Goal: Task Accomplishment & Management: Manage account settings

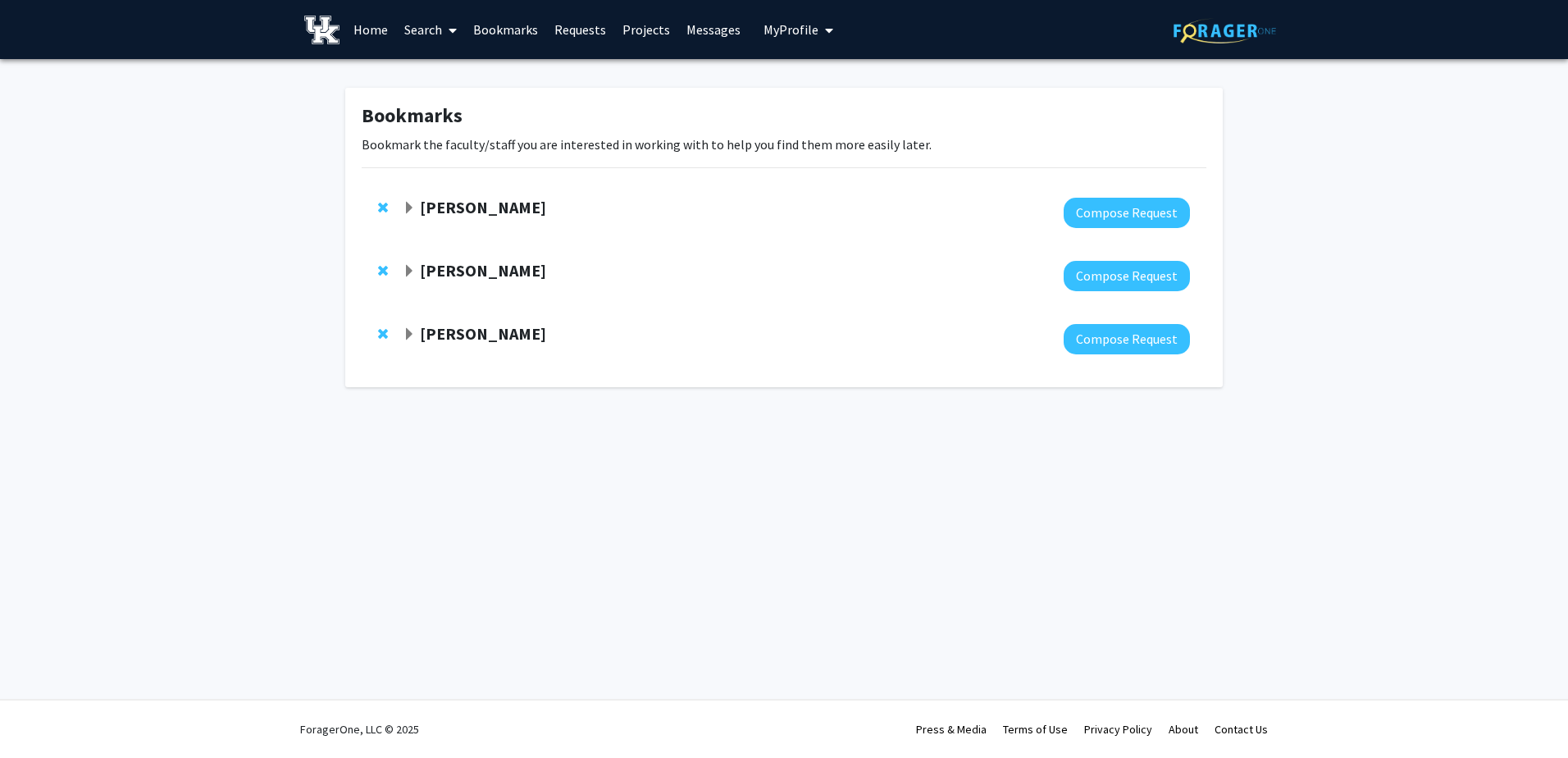
click at [785, 29] on span "My Profile" at bounding box center [791, 29] width 55 height 16
click at [820, 104] on span "View Profile" at bounding box center [866, 93] width 99 height 18
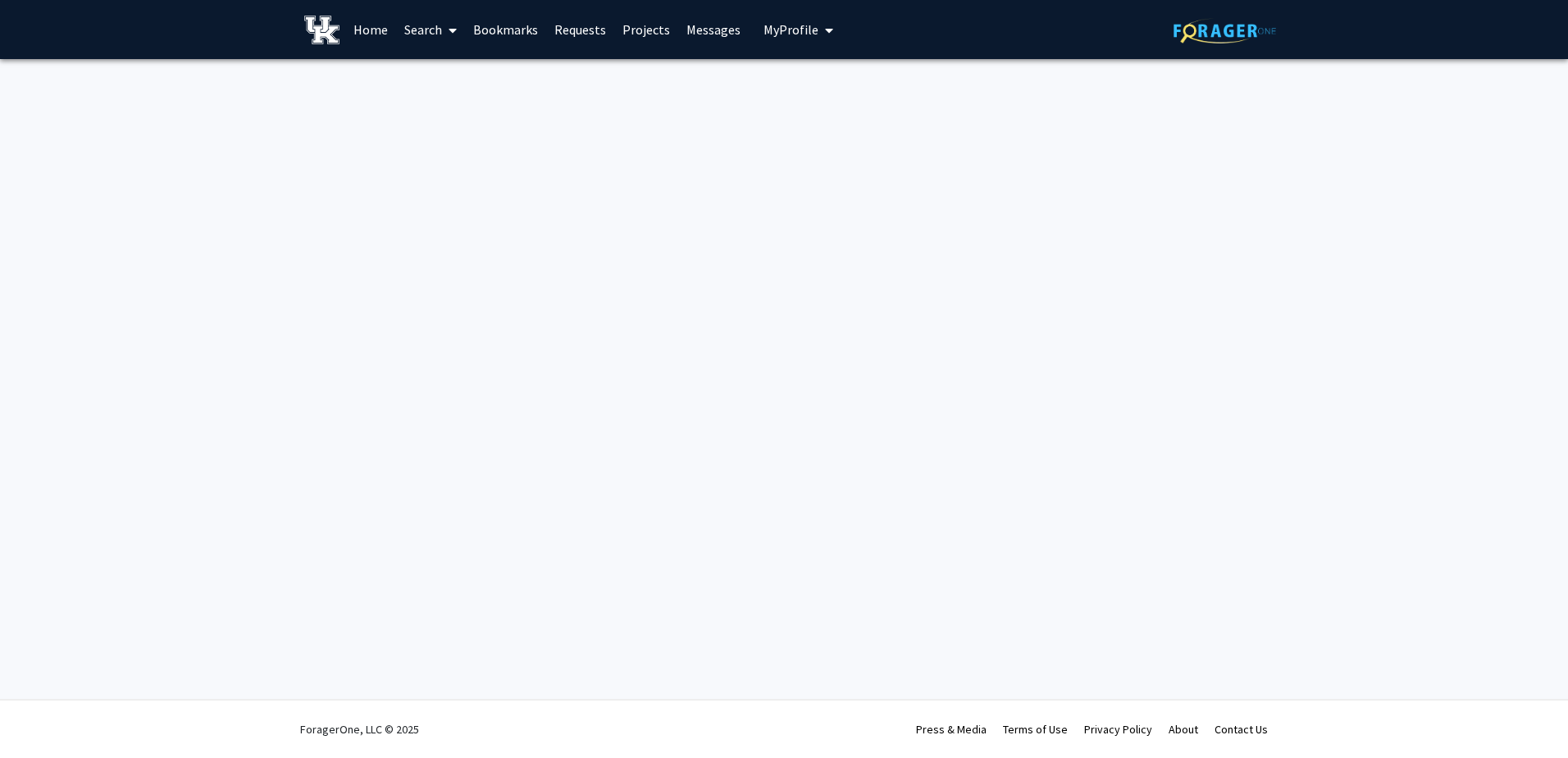
click at [803, 27] on span "My Profile" at bounding box center [791, 29] width 55 height 16
click at [816, 104] on span "View Profile" at bounding box center [866, 93] width 99 height 18
click at [376, 33] on link "Home" at bounding box center [371, 29] width 51 height 57
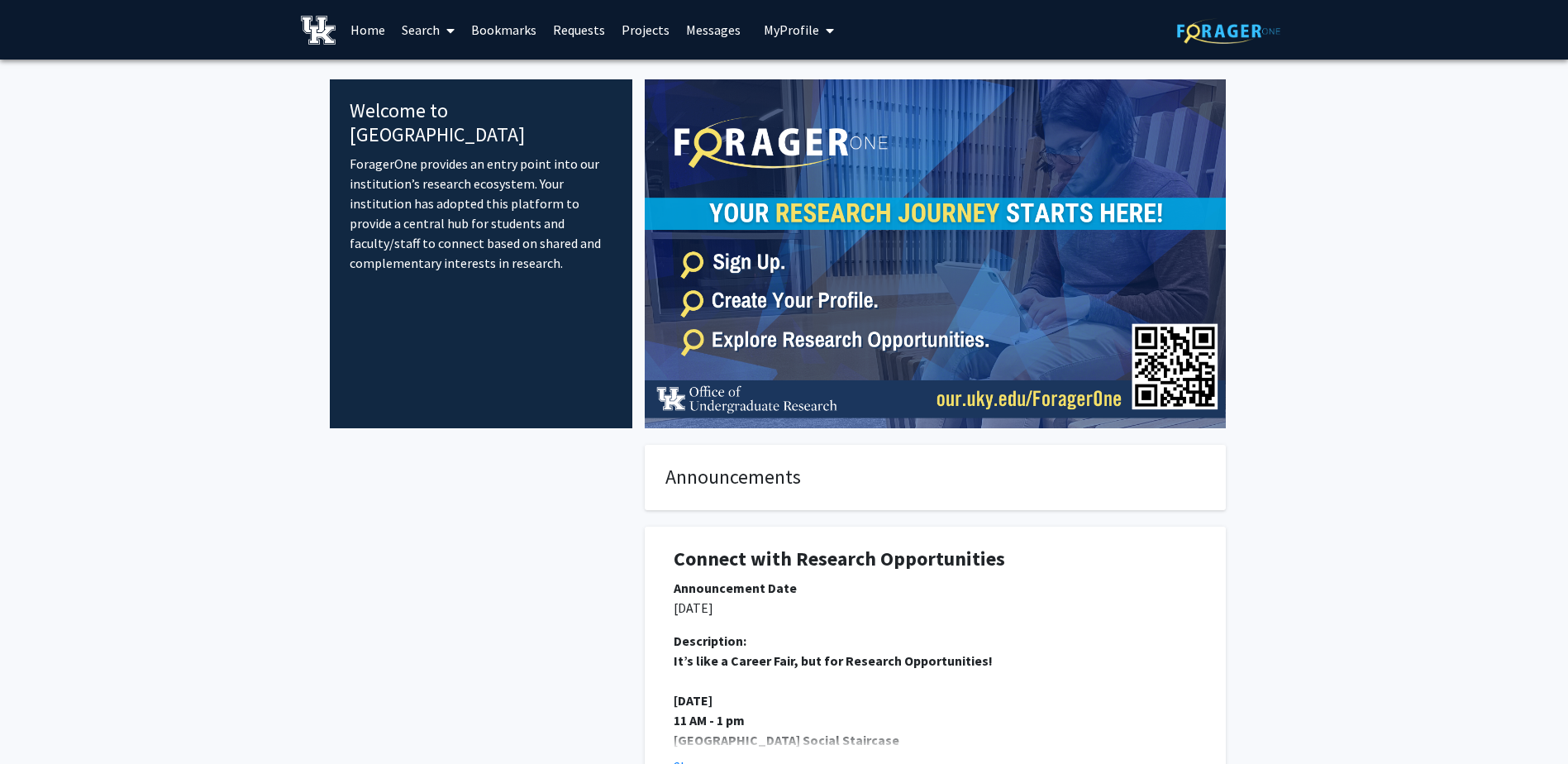
click at [786, 30] on span "My Profile" at bounding box center [791, 29] width 55 height 16
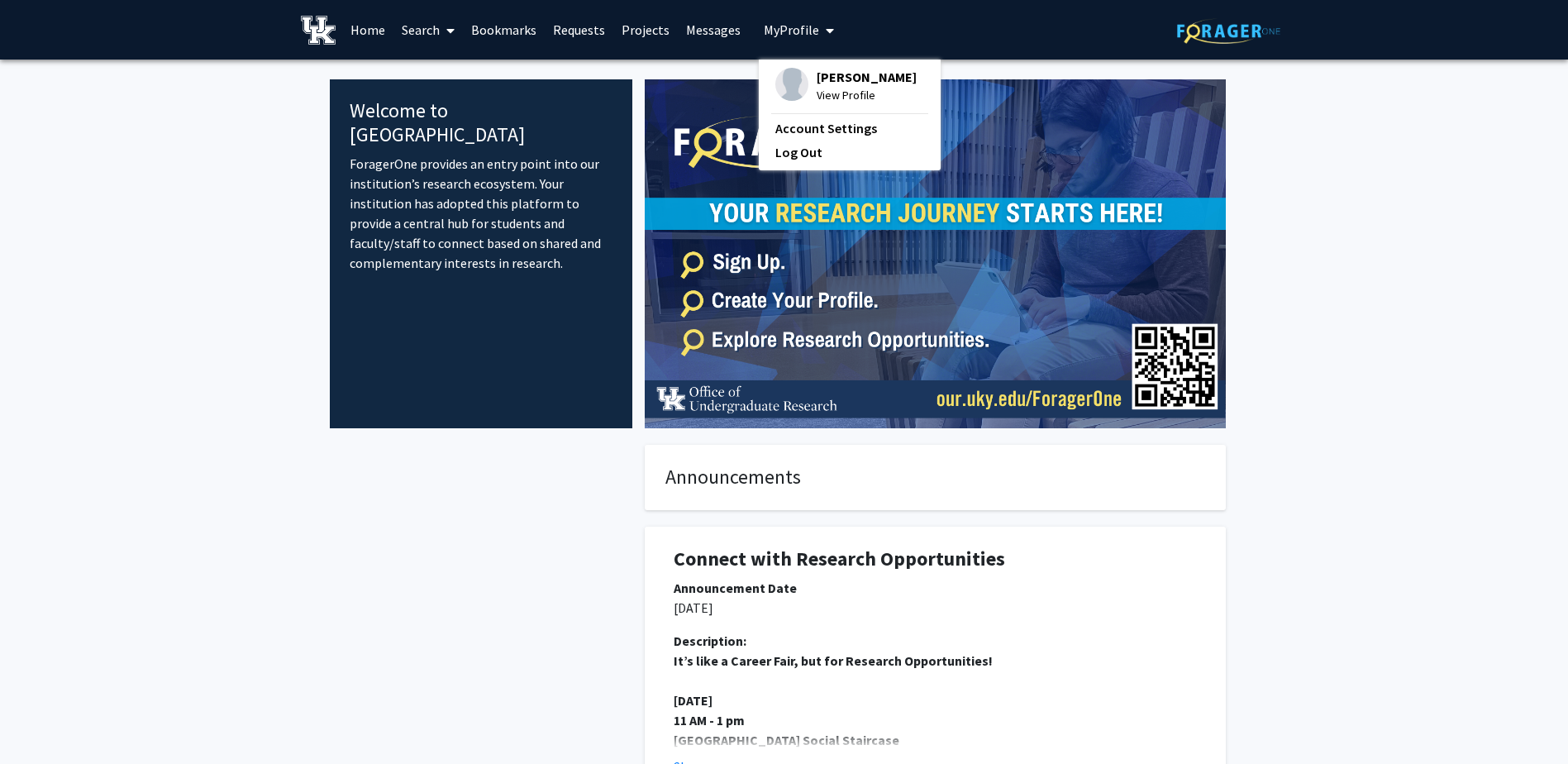
click at [823, 86] on span "[PERSON_NAME]" at bounding box center [867, 76] width 100 height 18
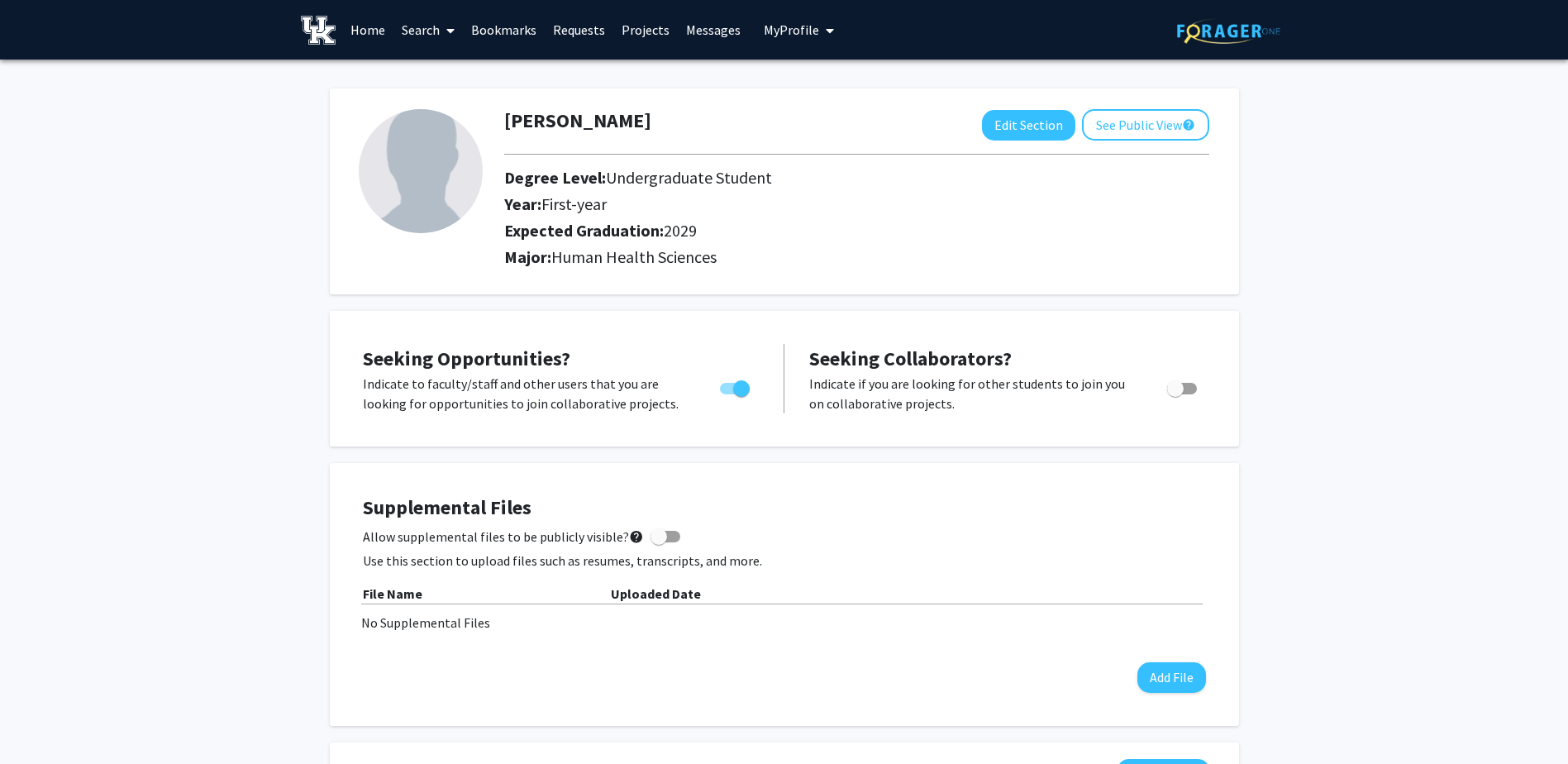
click at [420, 183] on img at bounding box center [421, 171] width 124 height 124
click at [1022, 130] on button "Edit Section" at bounding box center [1029, 126] width 93 height 31
select select "first-year"
select select "2029"
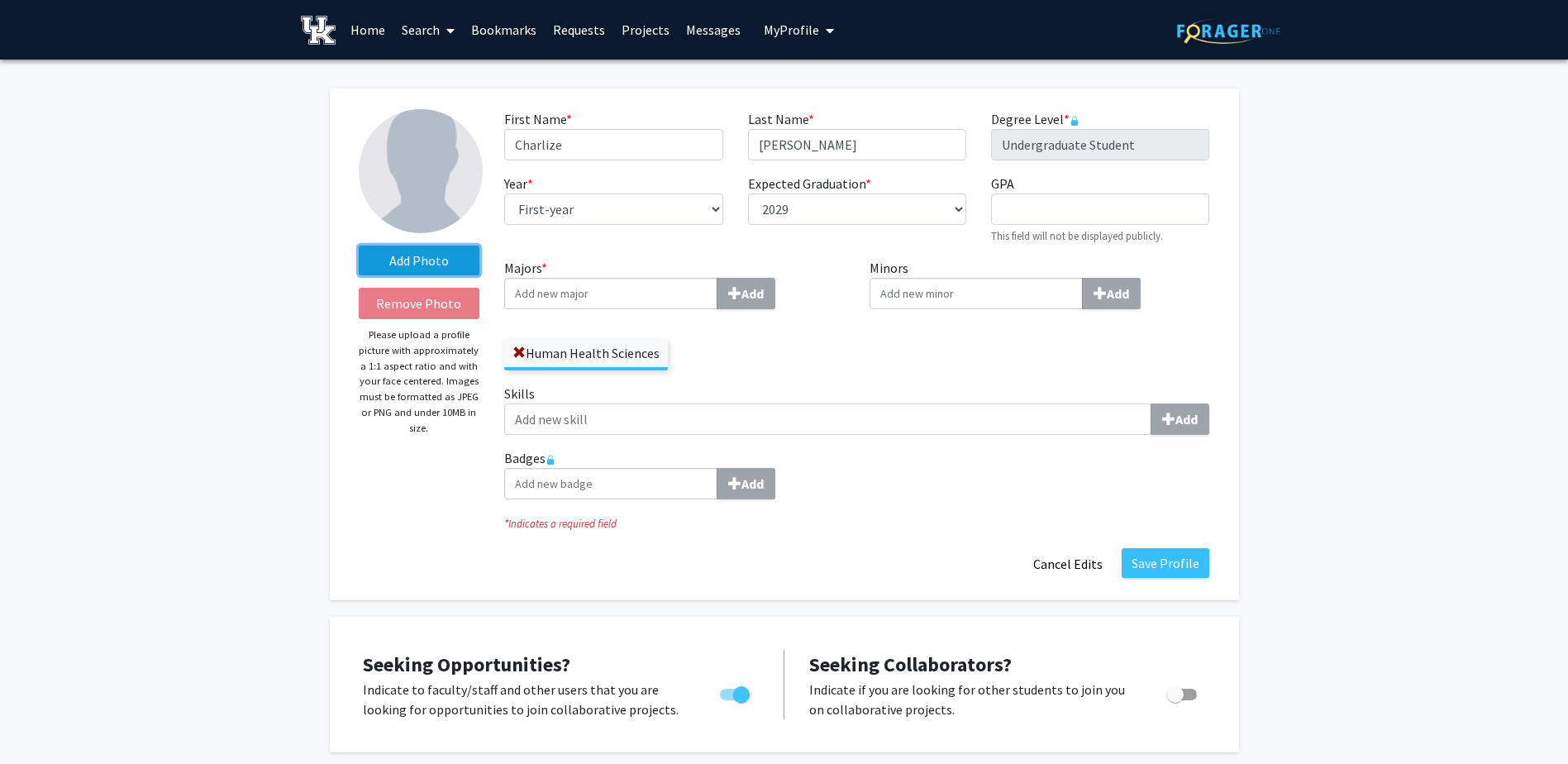
click at [382, 272] on label "Add Photo" at bounding box center [419, 260] width 121 height 30
click at [0, 0] on input "Add Photo" at bounding box center [0, 0] width 0 height 0
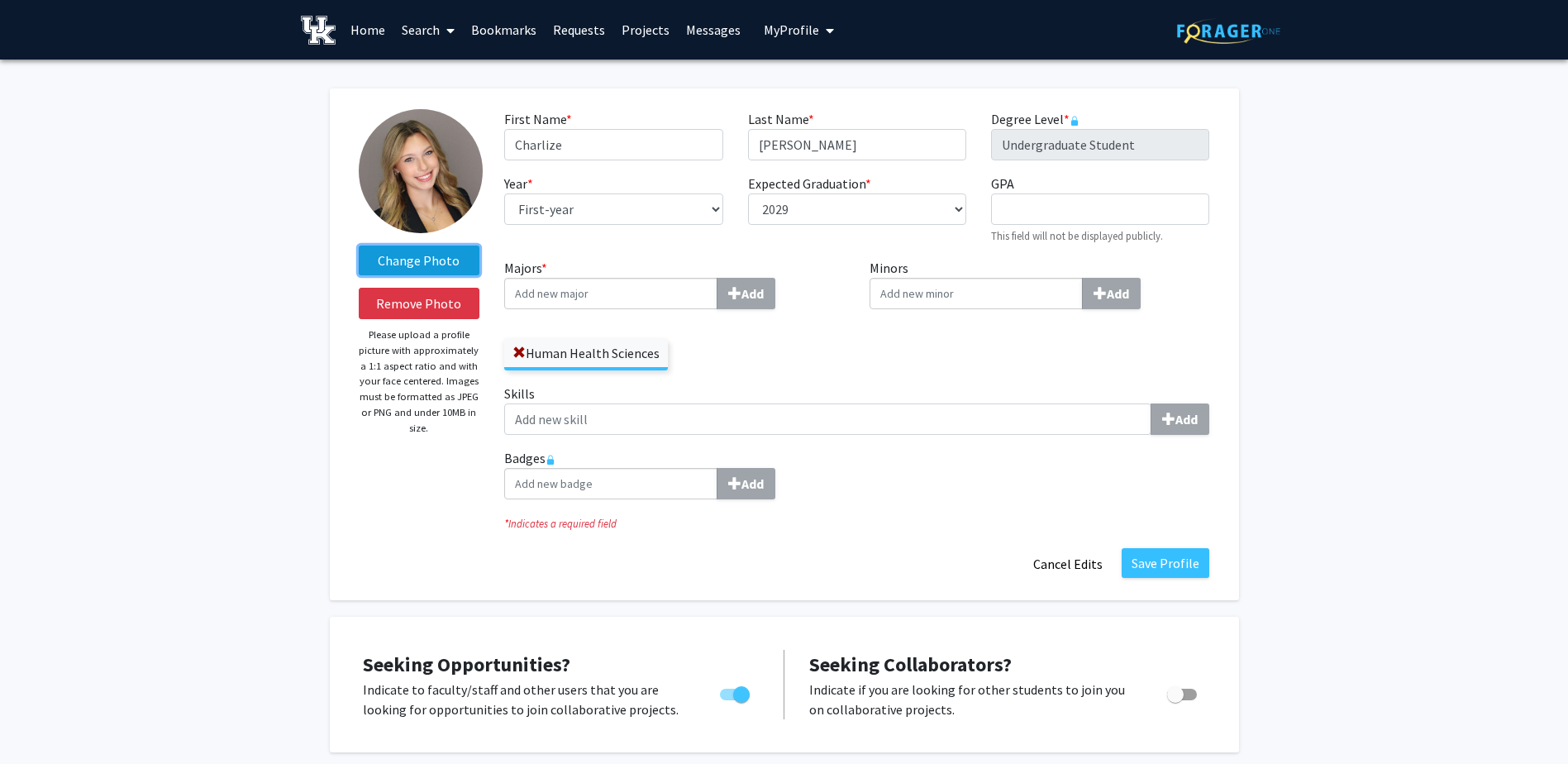
click at [414, 261] on label "Change Photo" at bounding box center [419, 260] width 121 height 30
click at [0, 0] on input "Change Photo" at bounding box center [0, 0] width 0 height 0
click at [402, 257] on label "Change Photo" at bounding box center [419, 260] width 121 height 30
click at [0, 0] on input "Change Photo" at bounding box center [0, 0] width 0 height 0
click at [424, 256] on label "Change Photo" at bounding box center [419, 260] width 121 height 30
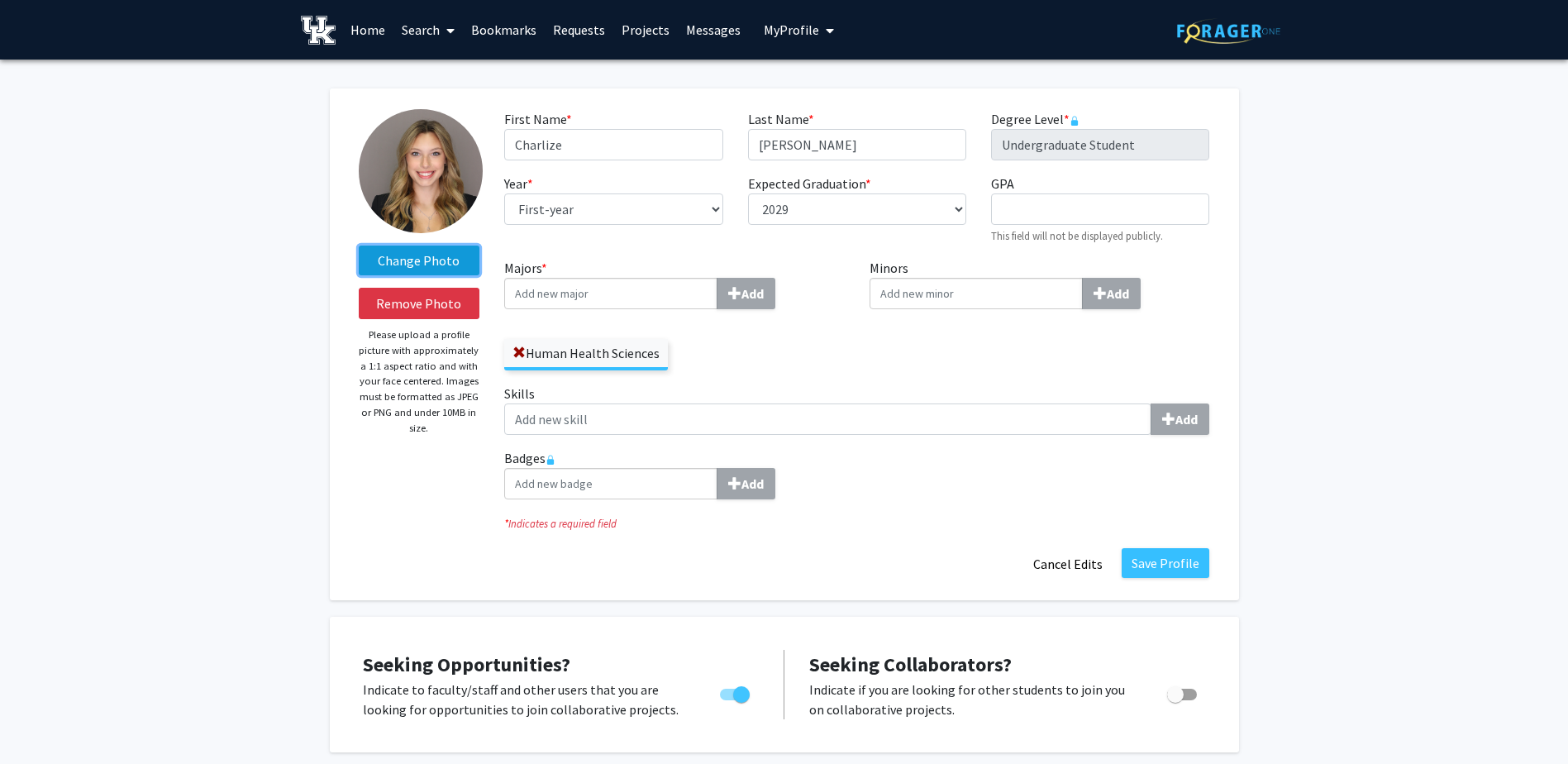
click at [0, 0] on input "Change Photo" at bounding box center [0, 0] width 0 height 0
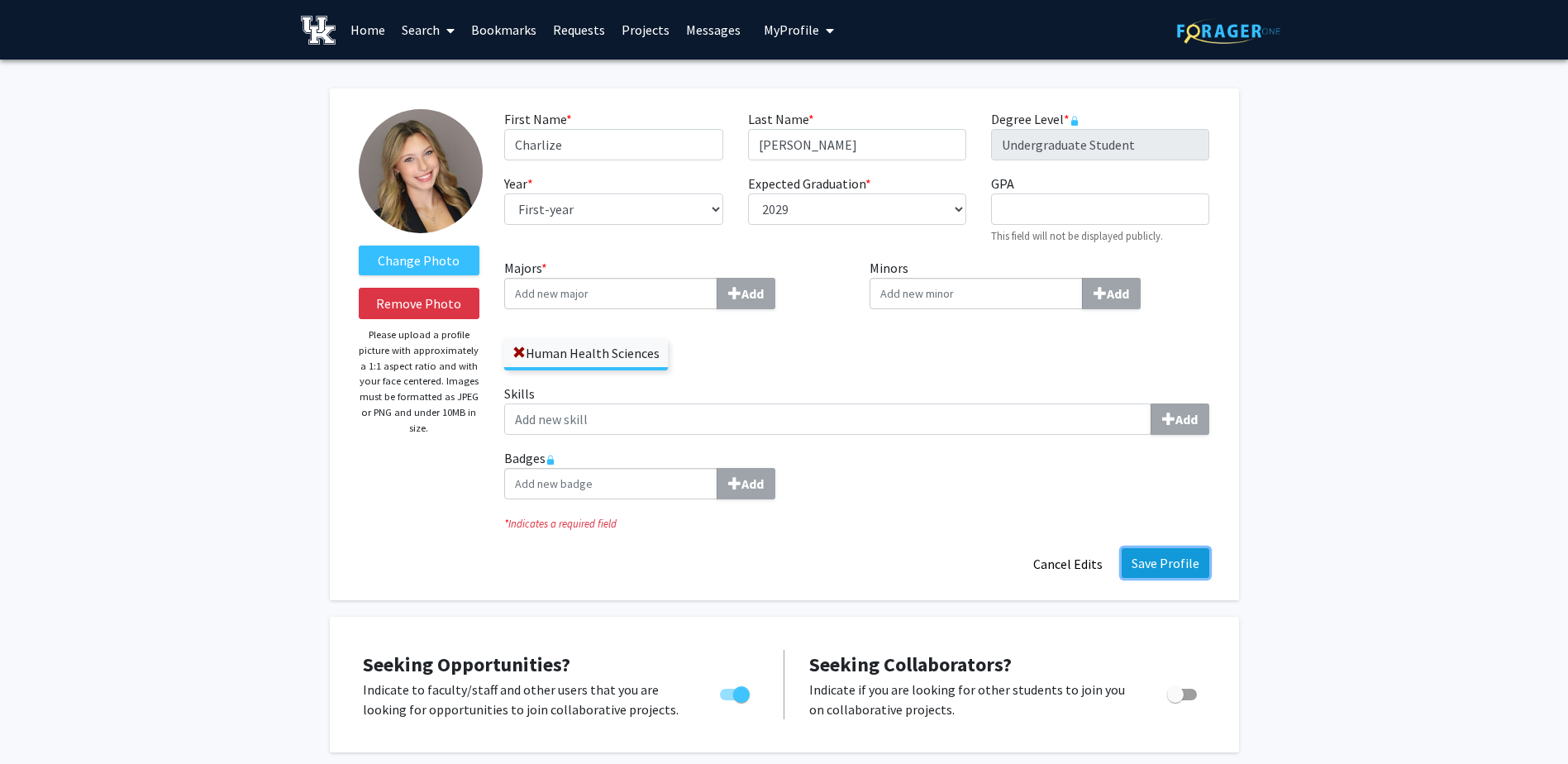
click at [1198, 558] on button "Save Profile" at bounding box center [1165, 563] width 87 height 30
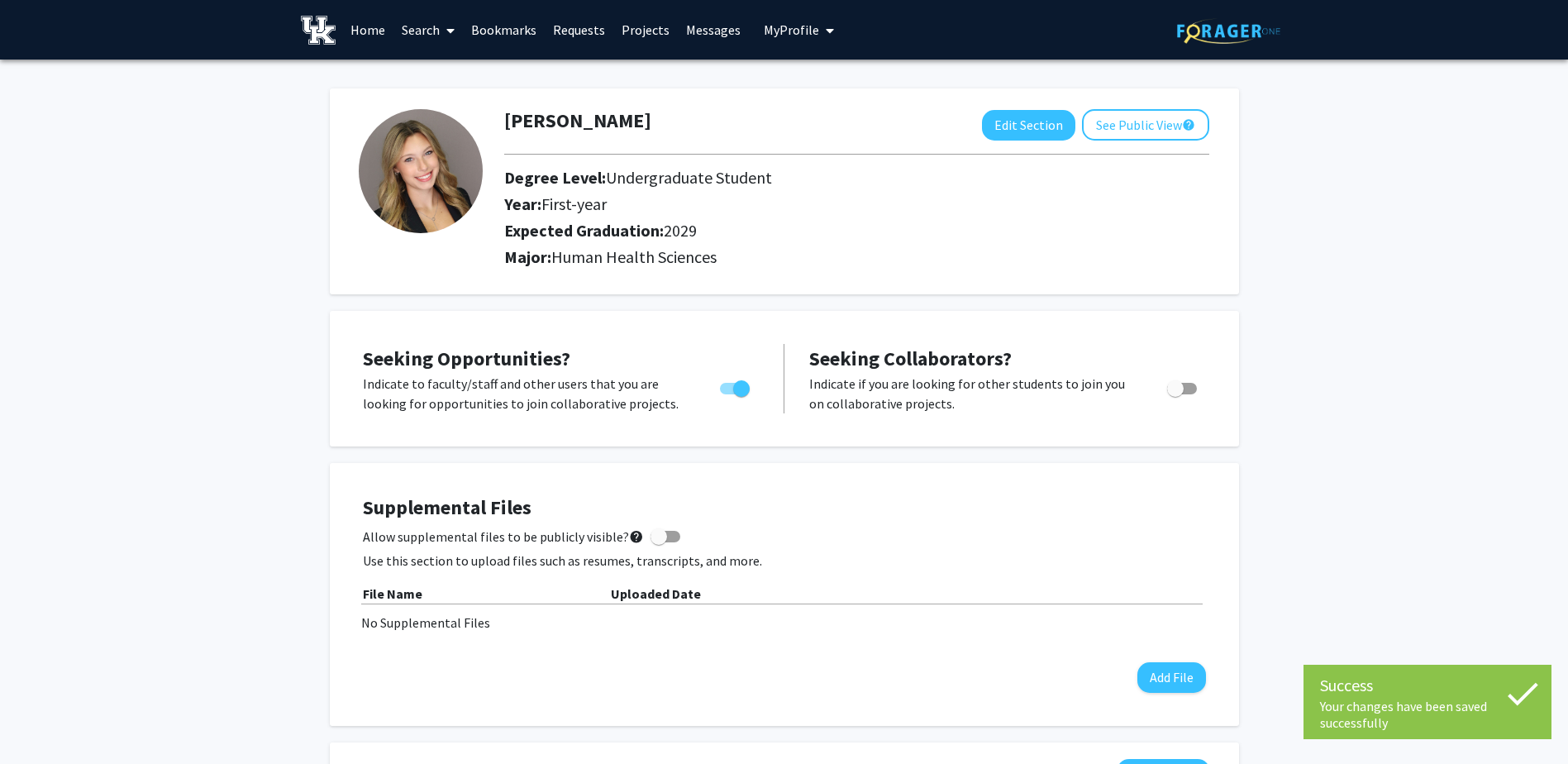
click at [407, 167] on img at bounding box center [421, 171] width 124 height 124
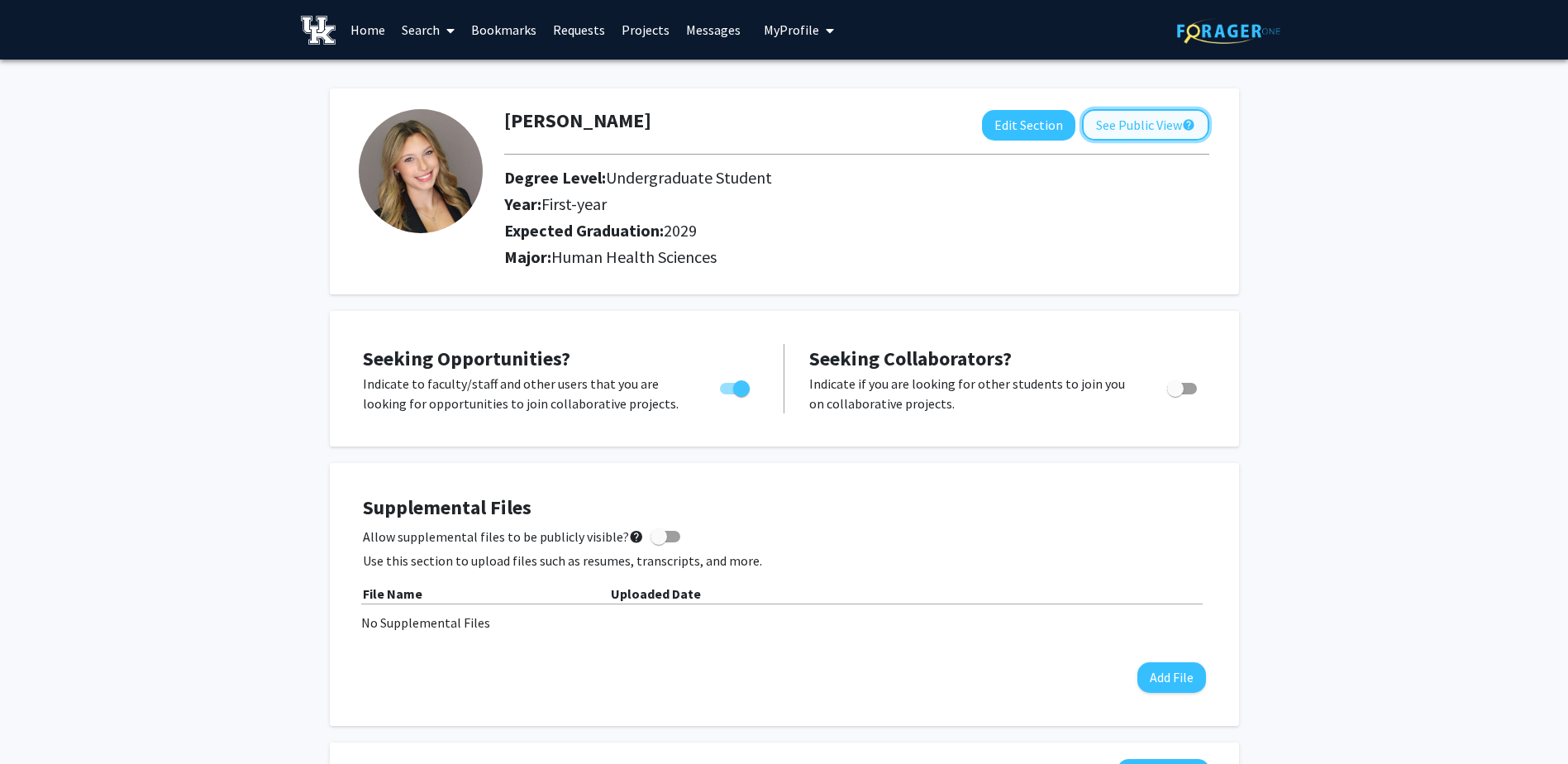
click at [1136, 118] on button "See Public View help" at bounding box center [1146, 125] width 127 height 31
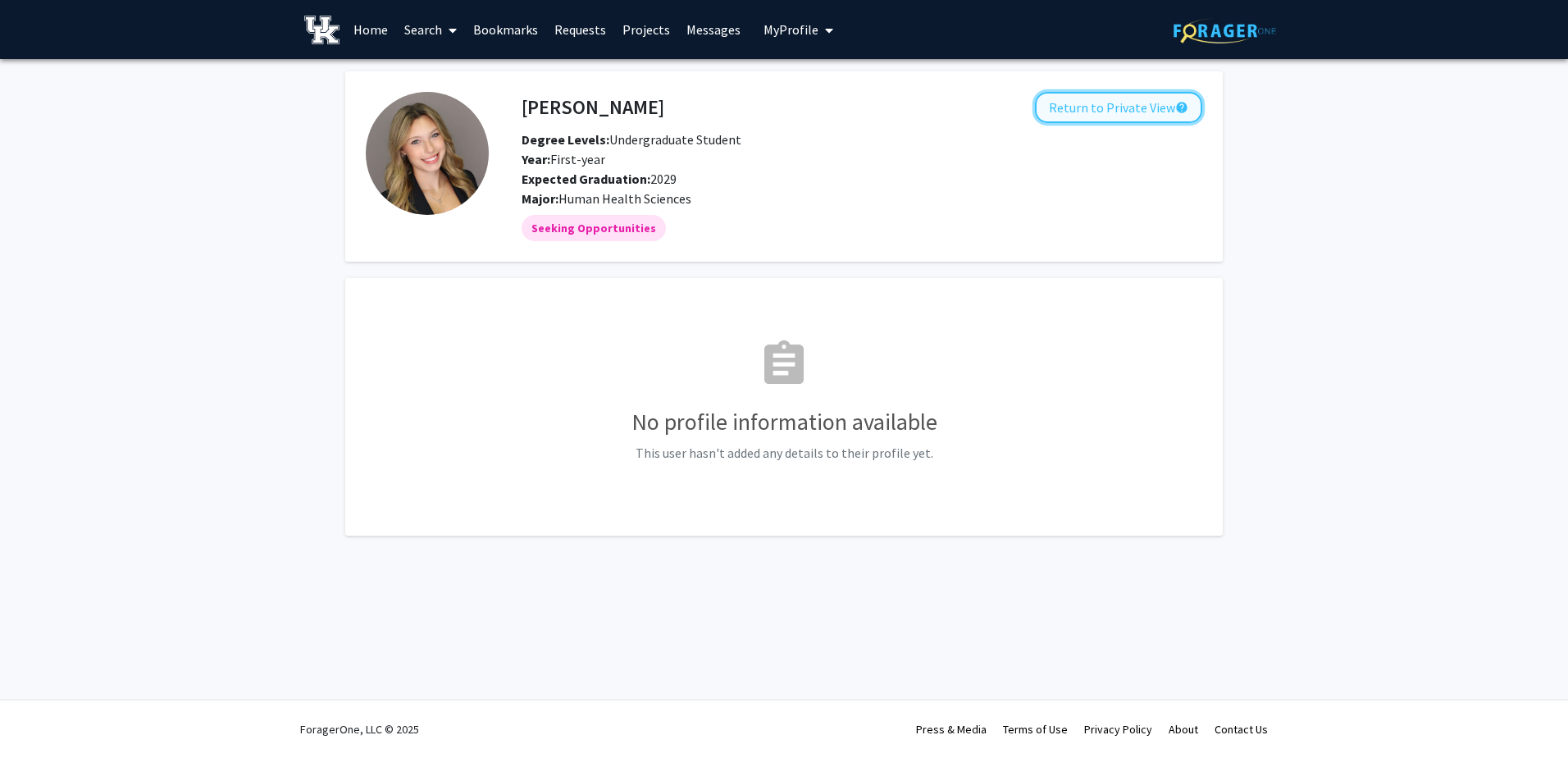
click at [1085, 111] on button "Return to Private View help" at bounding box center [1118, 107] width 168 height 31
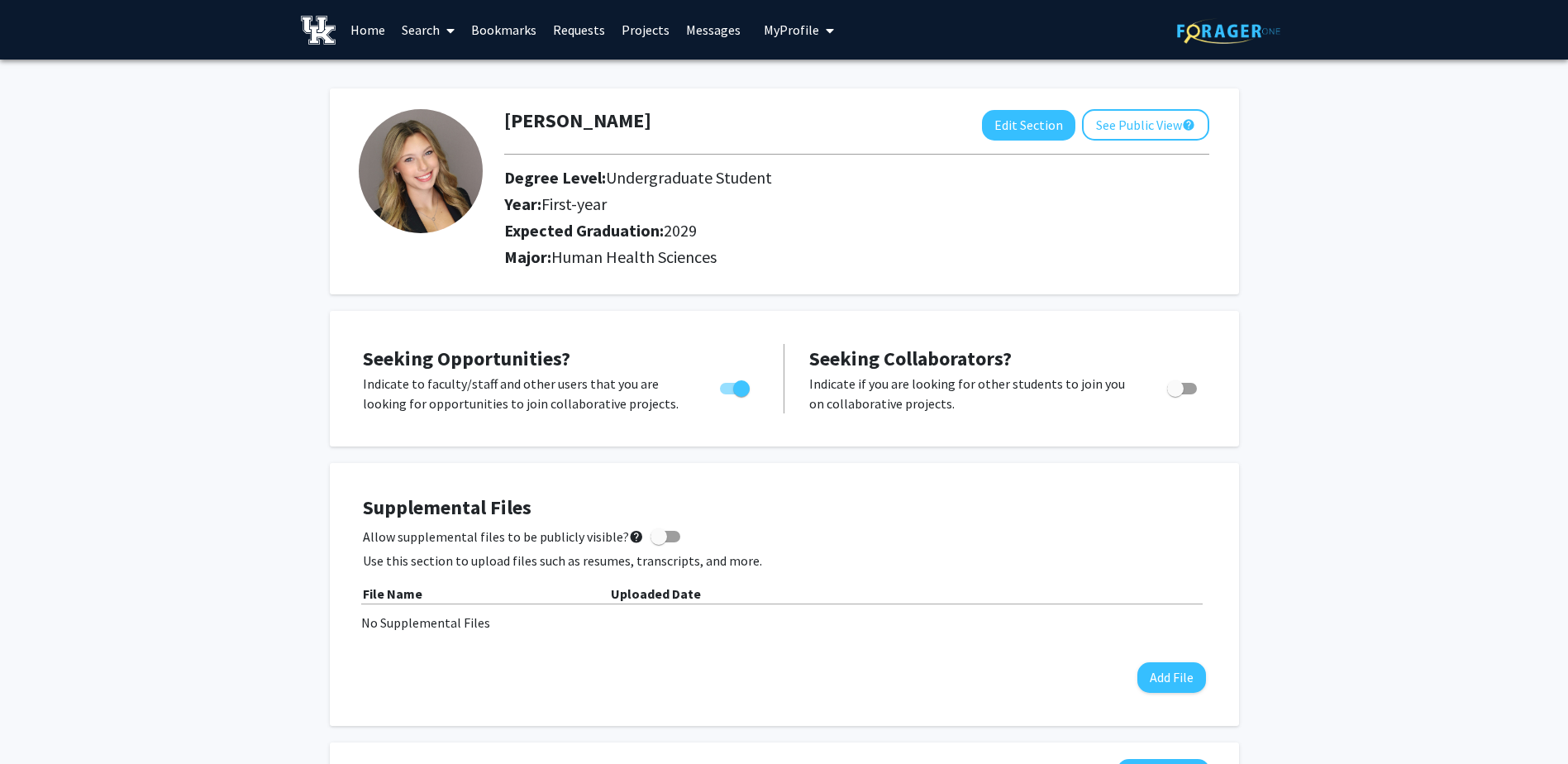
click at [789, 27] on span "My Profile" at bounding box center [791, 29] width 55 height 16
click at [843, 260] on h2 "Major: Human Health Sciences" at bounding box center [857, 256] width 705 height 20
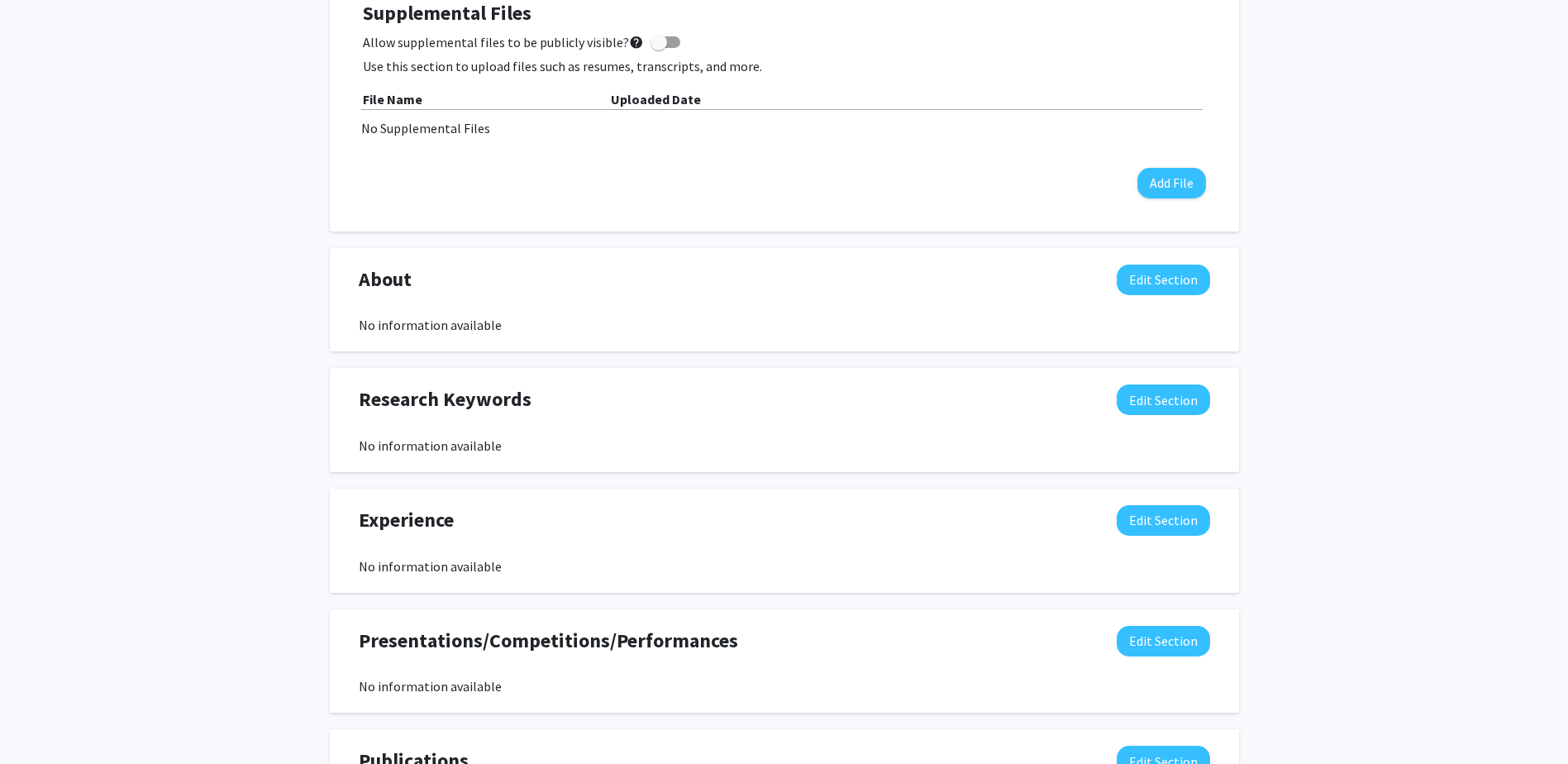
scroll to position [496, 0]
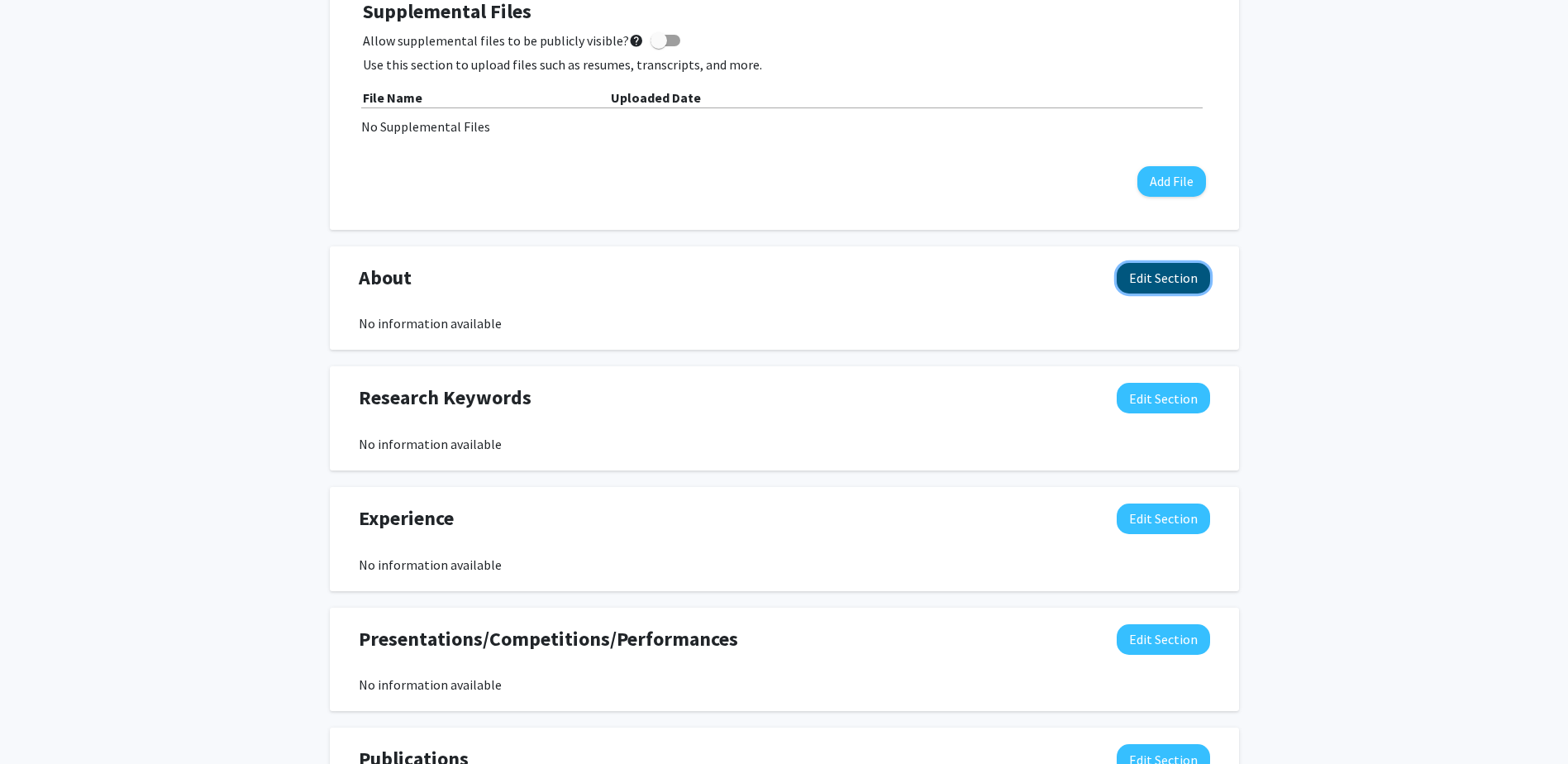
click at [1156, 281] on button "Edit Section" at bounding box center [1163, 278] width 93 height 31
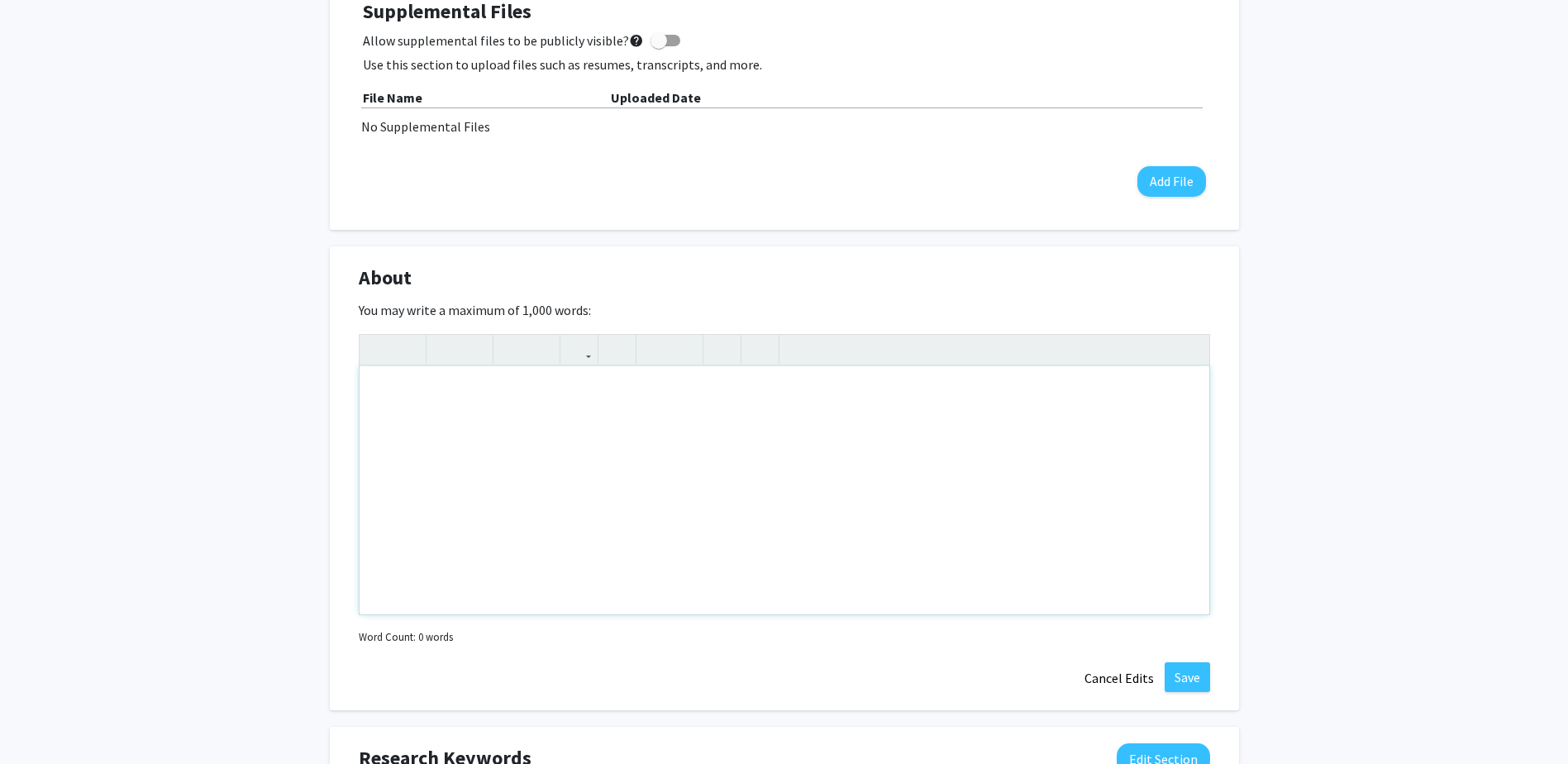
click at [465, 433] on div "Note to users with screen readers: Please deactivate our accessibility plugin f…" at bounding box center [784, 490] width 850 height 248
paste div "Note to users with screen readers: Please deactivate our accessibility plugin f…"
type textarea "<p>Motivated freshman at the [GEOGRAPHIC_DATA][US_STATE] pursuing a Bachelor’s …"
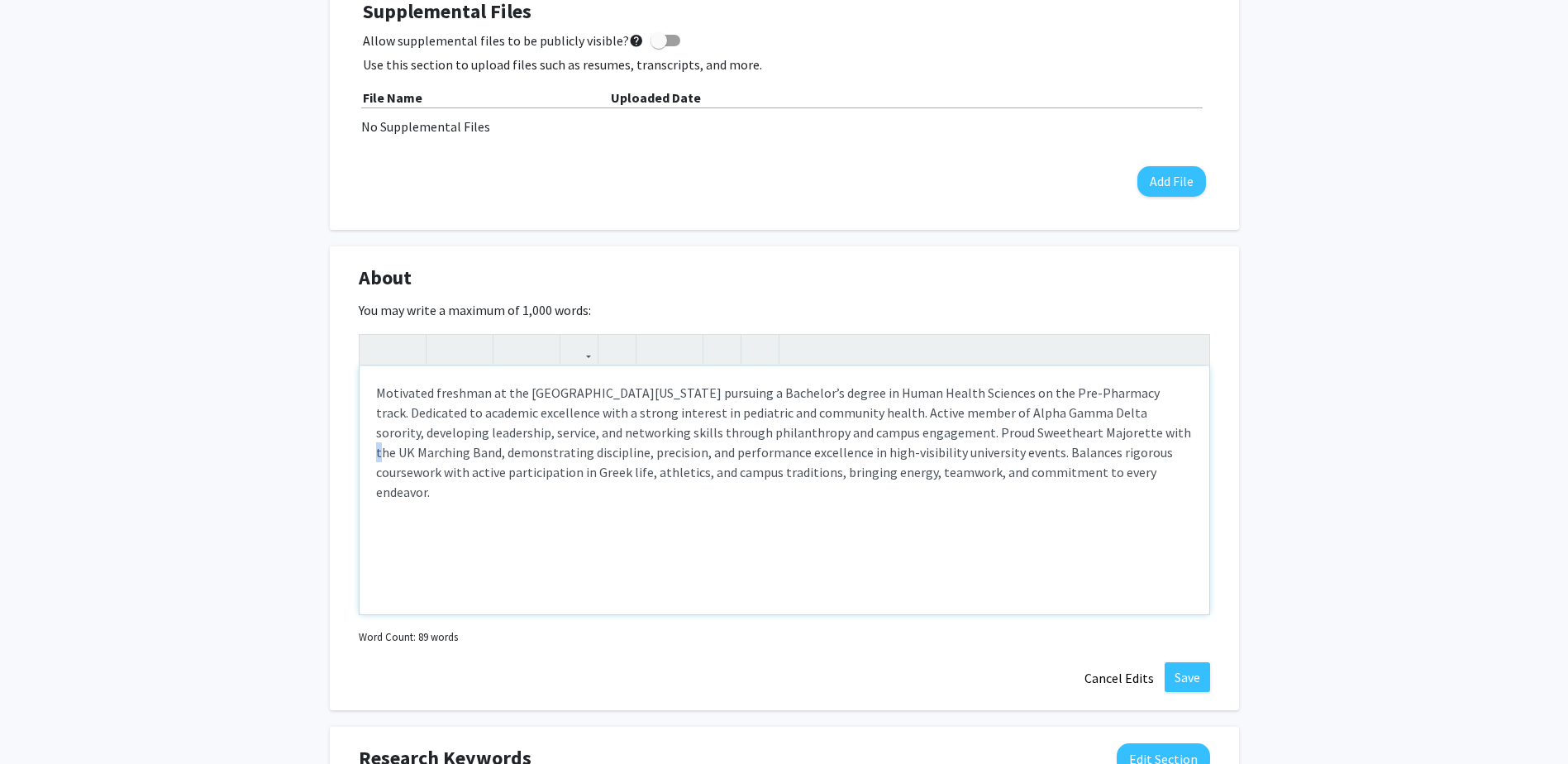
drag, startPoint x: 1013, startPoint y: 430, endPoint x: 1026, endPoint y: 432, distance: 13.2
click at [1026, 432] on p "Motivated freshman at the [GEOGRAPHIC_DATA][US_STATE] pursuing a Bachelor’s deg…" at bounding box center [784, 442] width 817 height 119
type textarea "<p>Motivated freshman at the [GEOGRAPHIC_DATA][US_STATE] pursuing a Bachelor’s …"
click at [1193, 676] on button "Save" at bounding box center [1188, 677] width 46 height 30
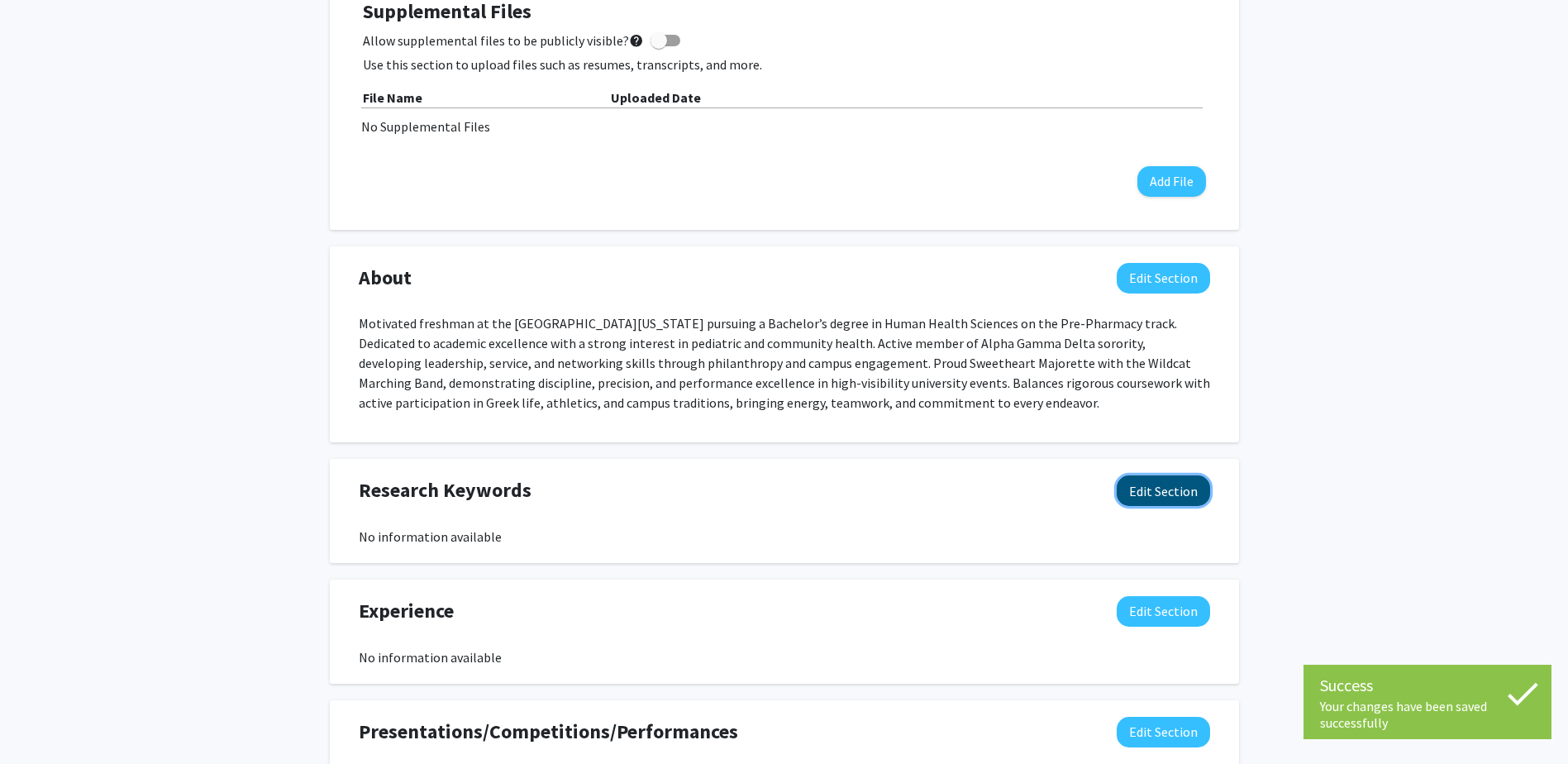
click at [1165, 492] on button "Edit Section" at bounding box center [1163, 491] width 93 height 31
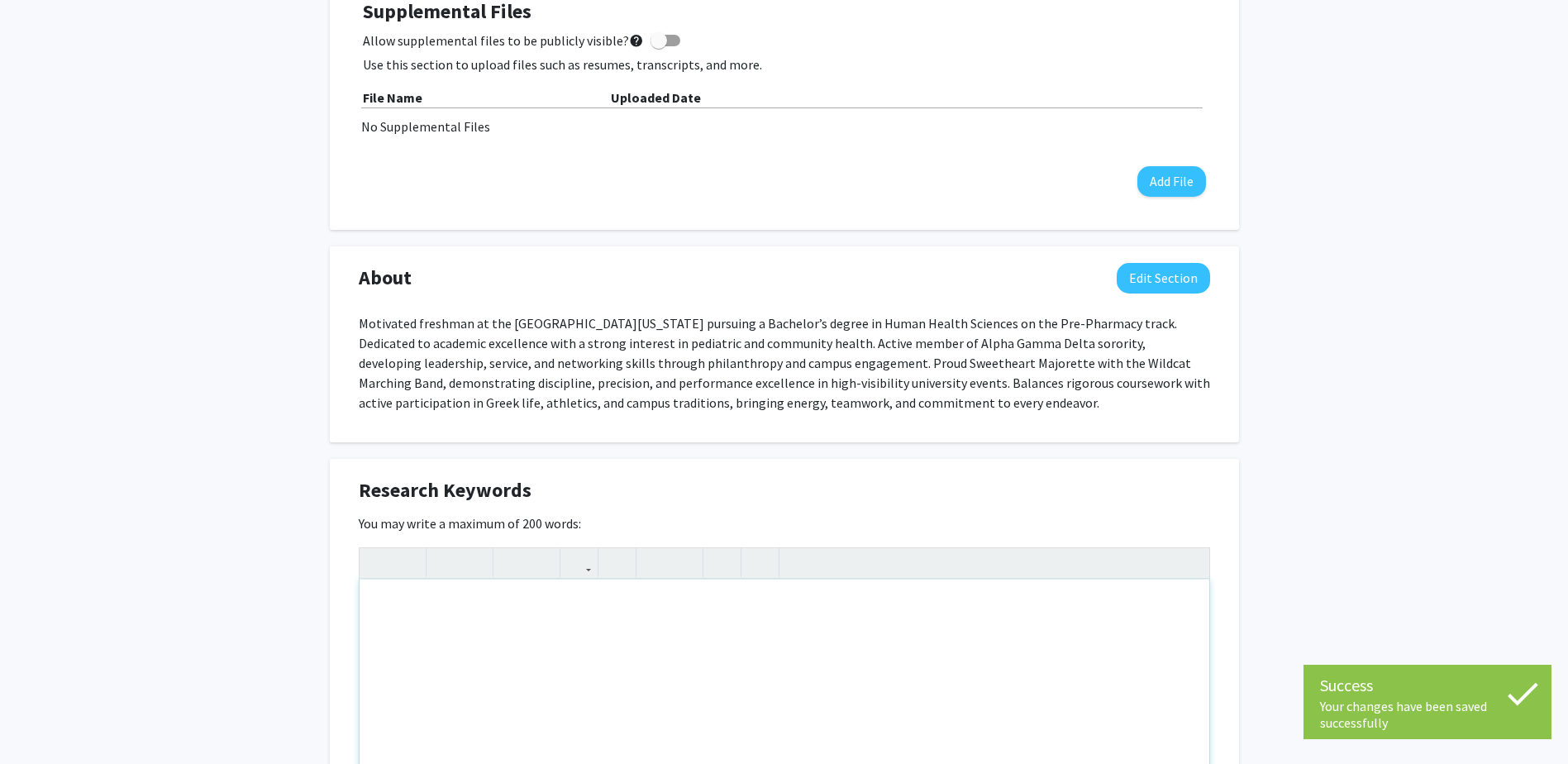
click at [501, 607] on div "Note to users with screen readers: Please deactivate our accessibility plugin f…" at bounding box center [784, 704] width 850 height 248
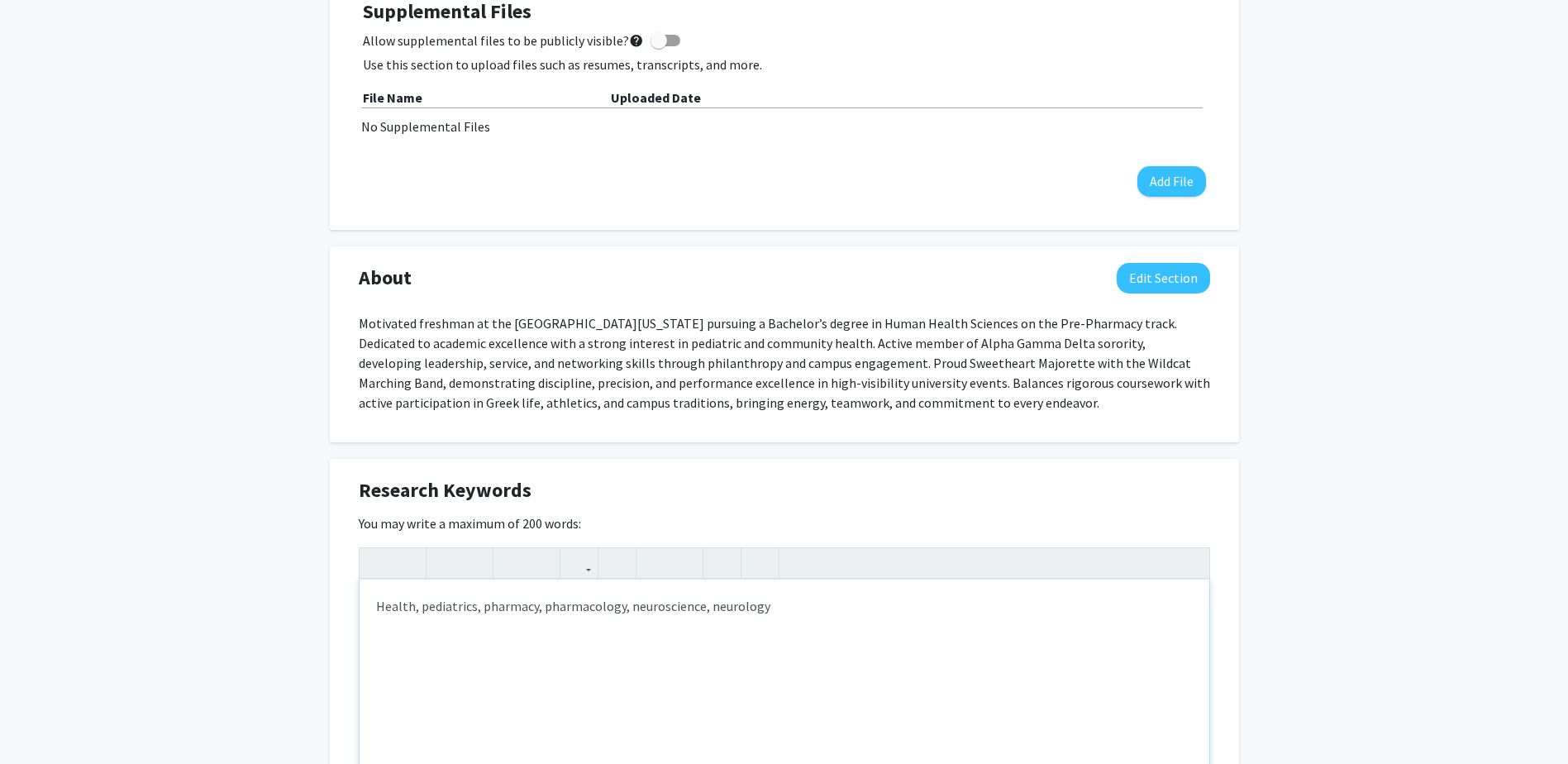
type textarea "Health, pediatrics, pharmacy, pharmacology, neuroscience, neurology"
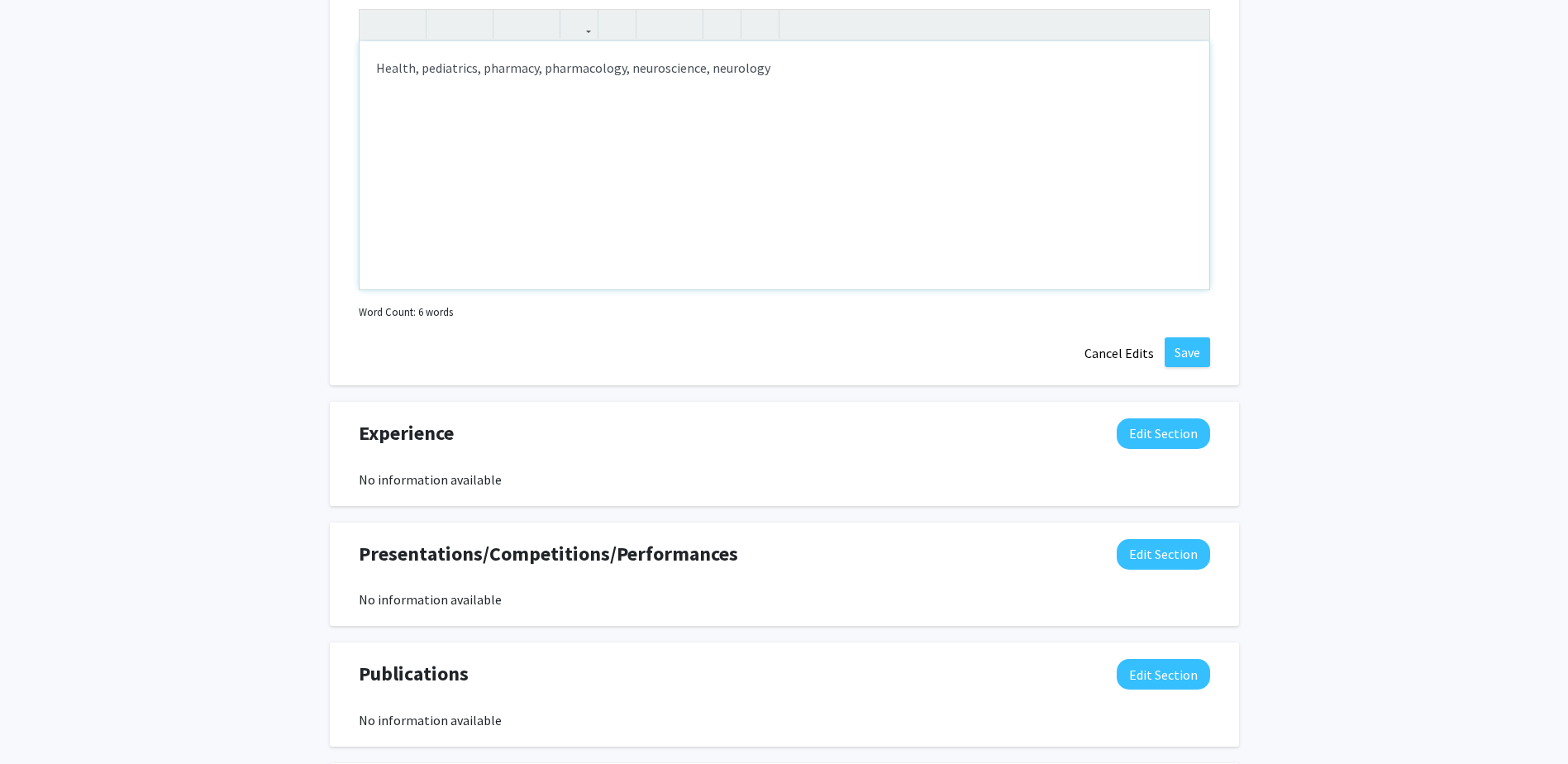
scroll to position [1075, 0]
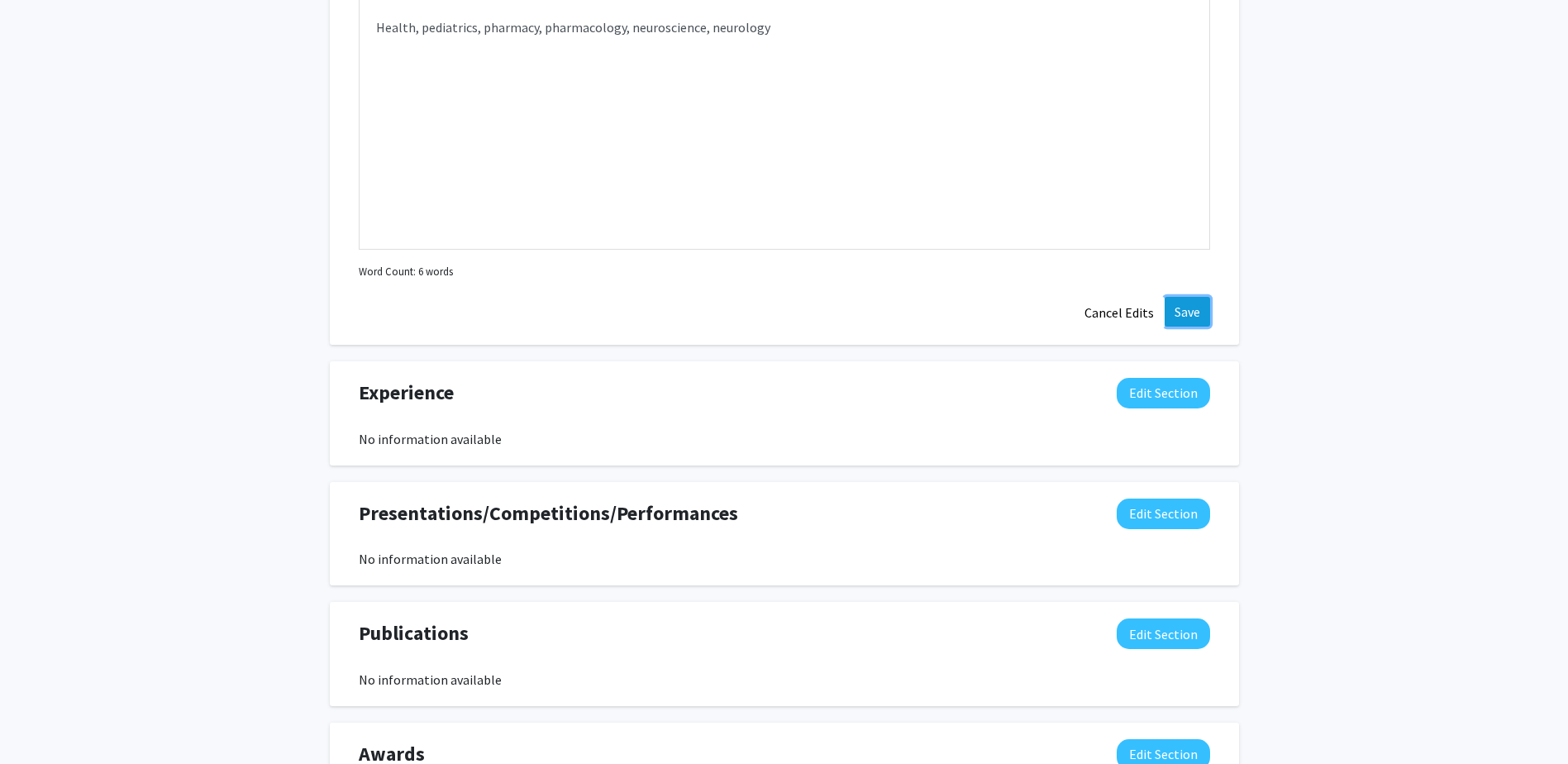
click at [1187, 312] on button "Save" at bounding box center [1188, 312] width 46 height 30
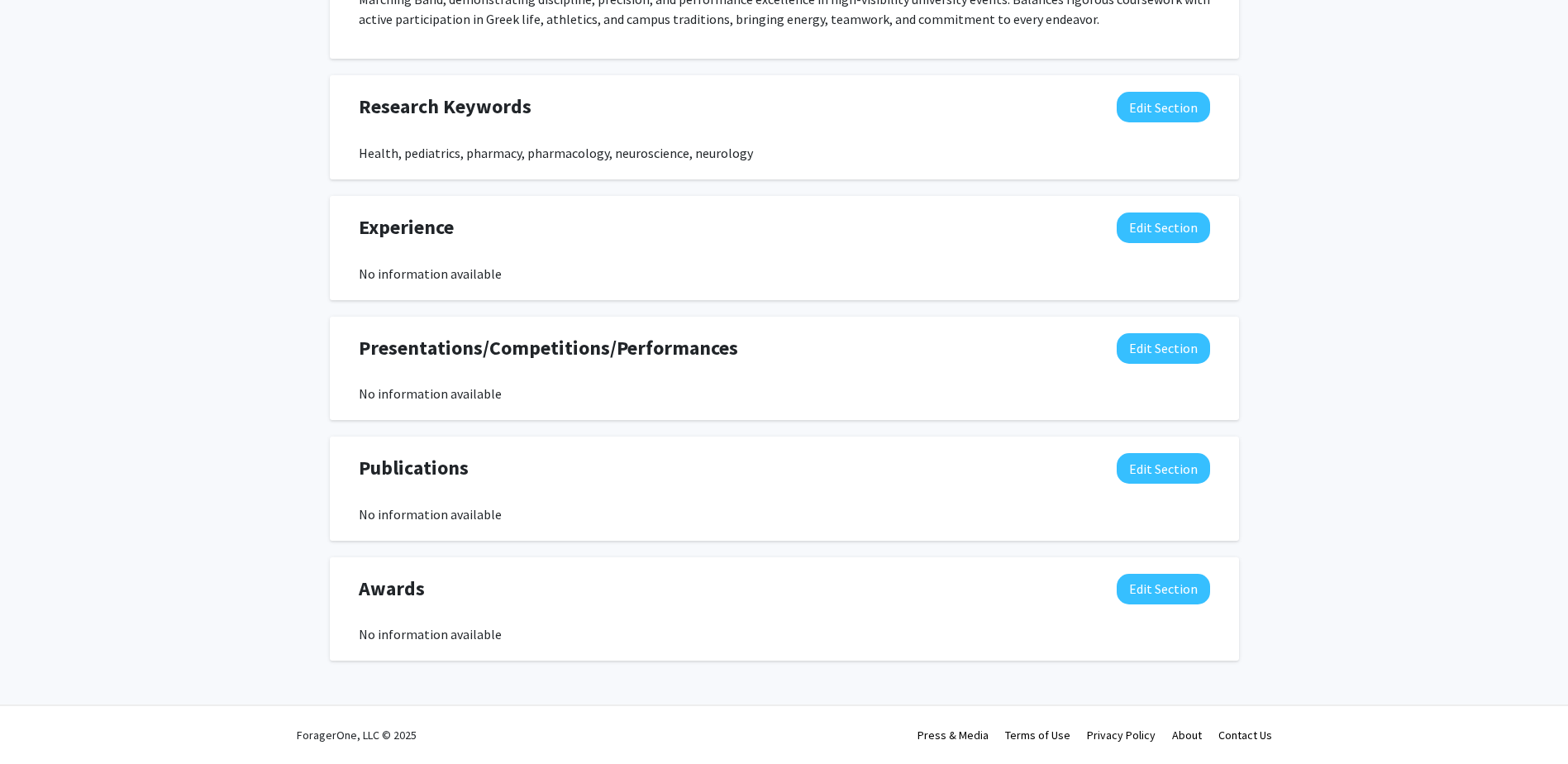
scroll to position [879, 0]
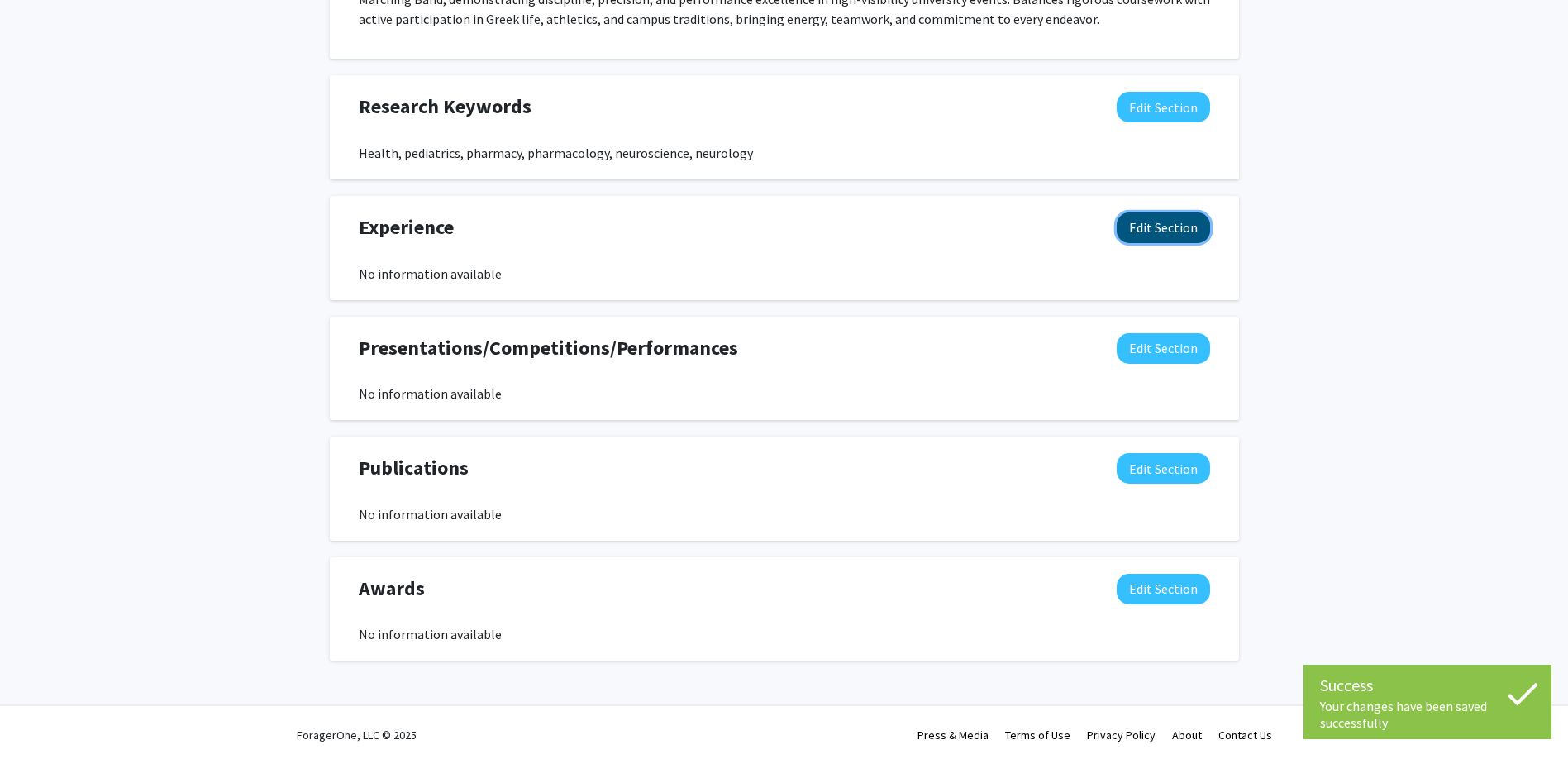
click at [1154, 236] on button "Edit Section" at bounding box center [1163, 228] width 93 height 31
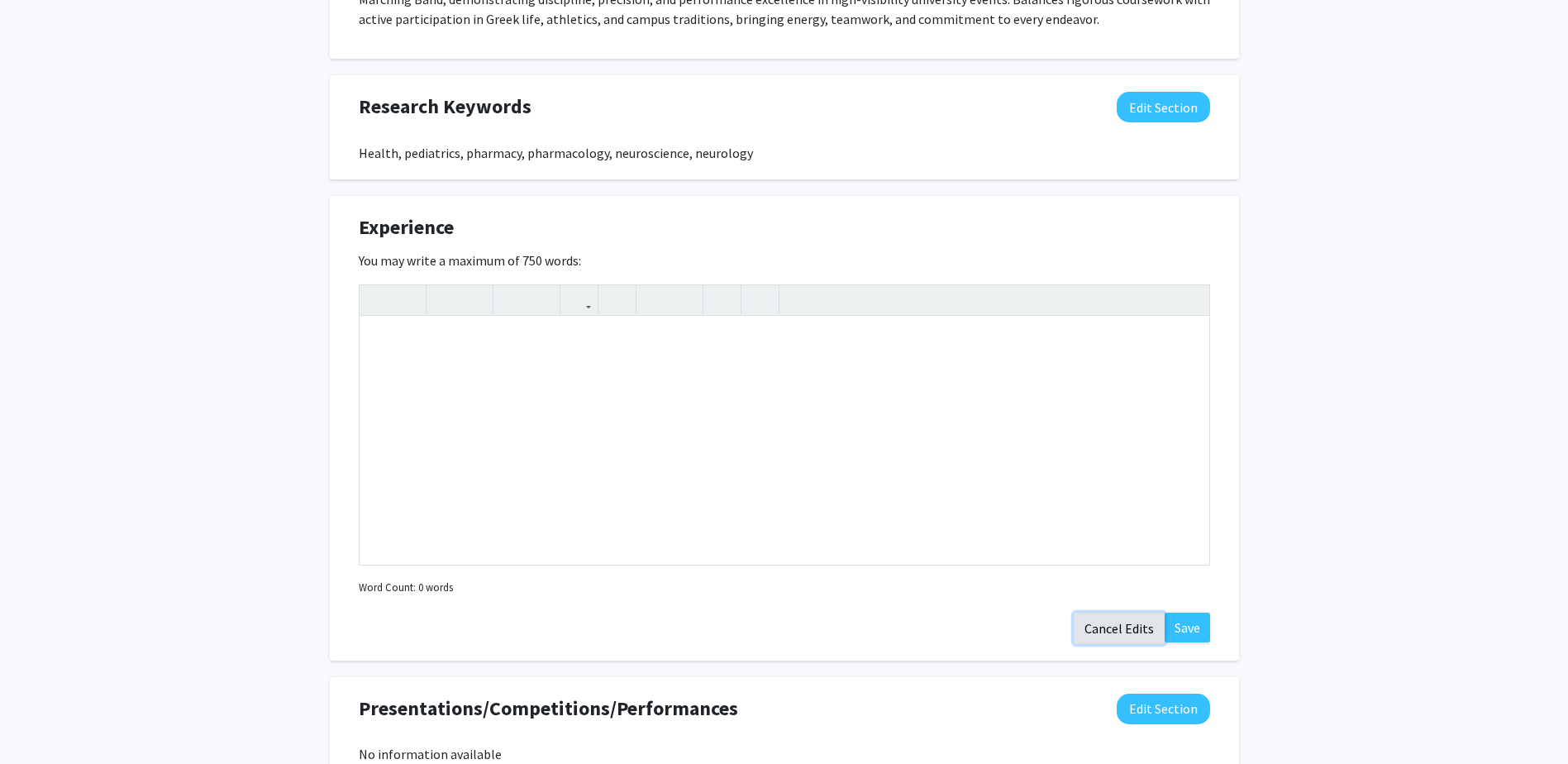
click at [1121, 637] on button "Cancel Edits" at bounding box center [1119, 628] width 91 height 31
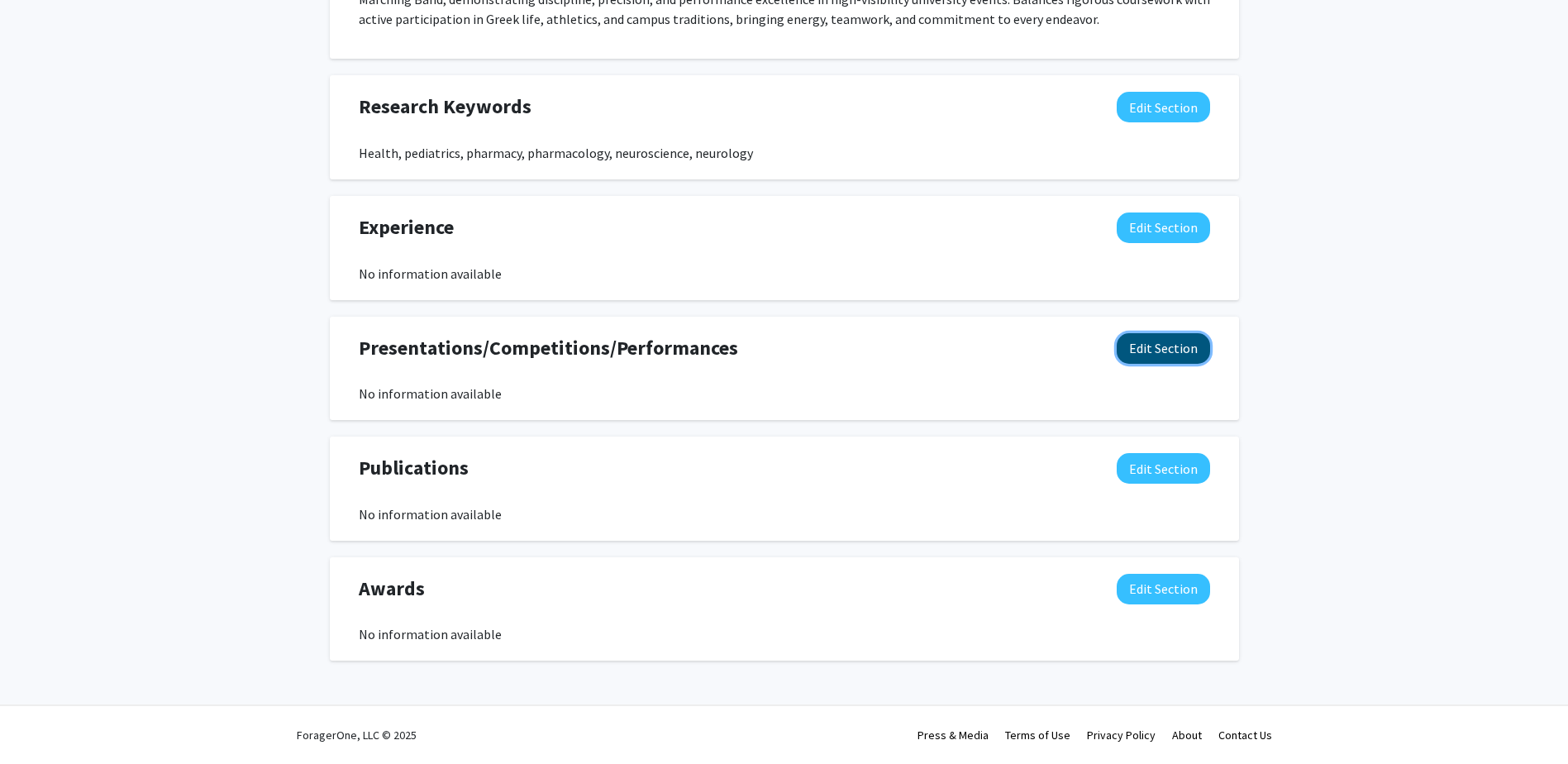
click at [1145, 349] on button "Edit Section" at bounding box center [1163, 348] width 93 height 31
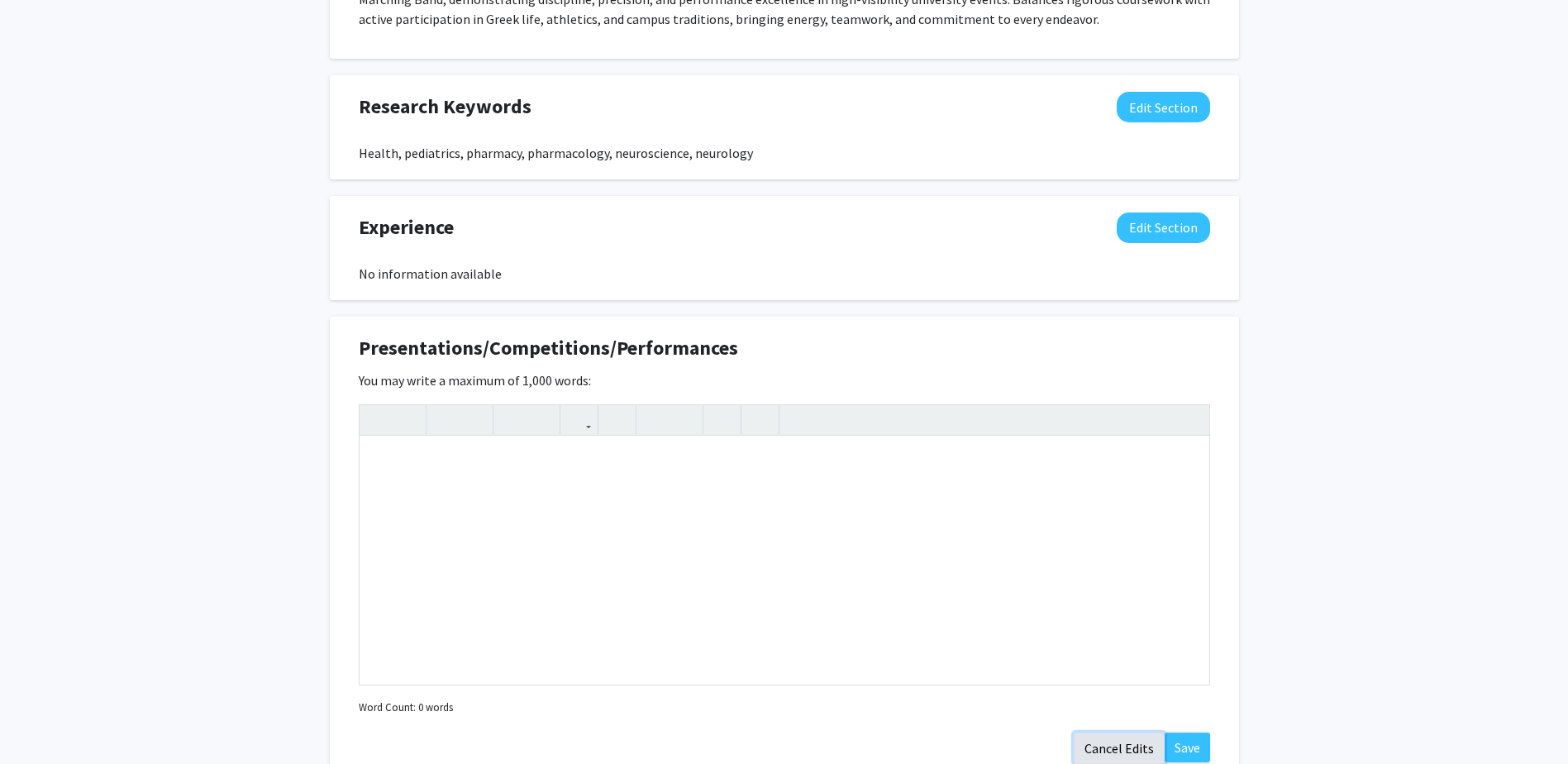
click at [1137, 751] on button "Cancel Edits" at bounding box center [1119, 748] width 91 height 31
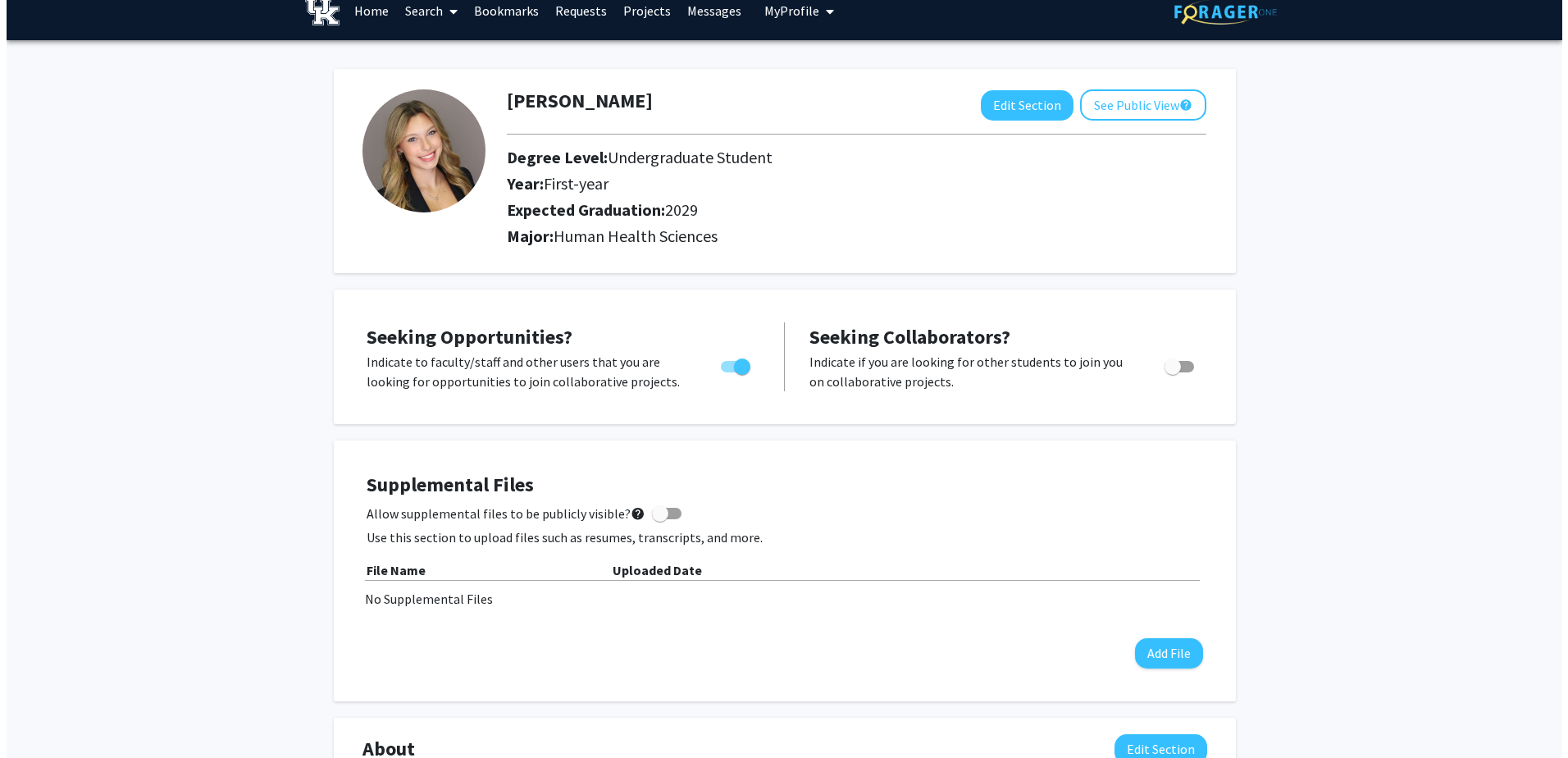
scroll to position [0, 0]
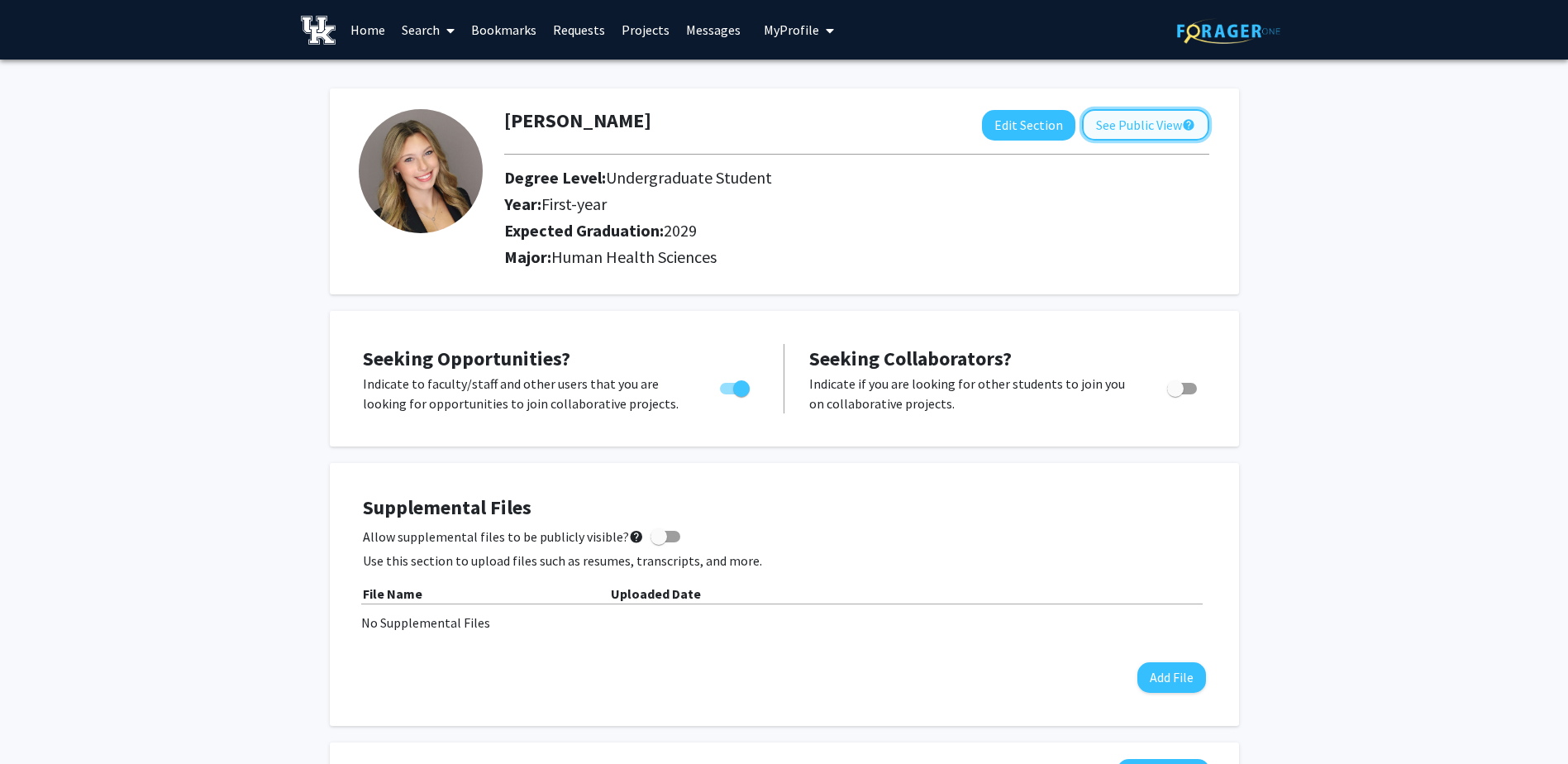
click at [1127, 122] on button "See Public View help" at bounding box center [1146, 125] width 127 height 31
